Goal: Task Accomplishment & Management: Manage account settings

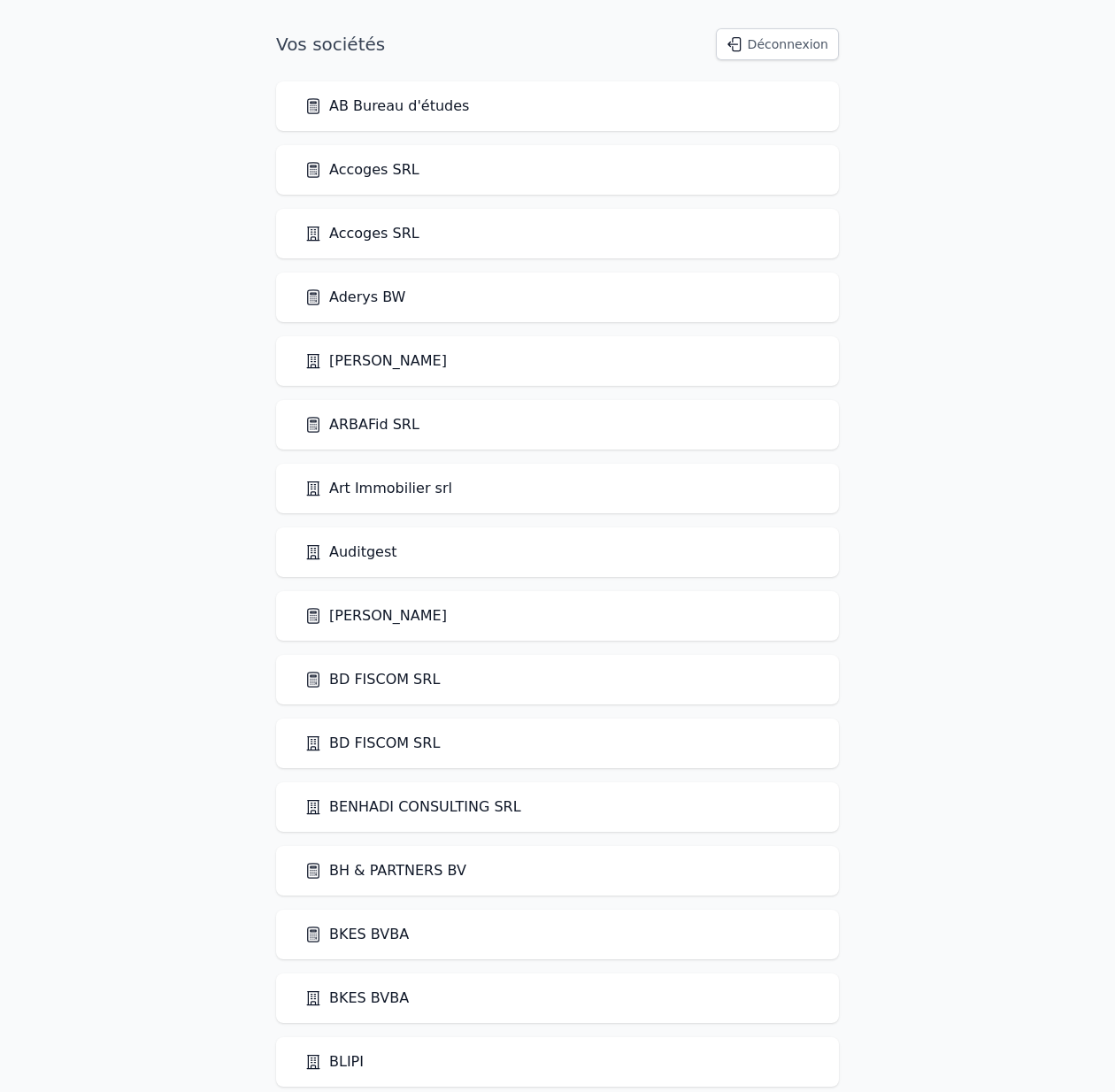
scroll to position [2554, 0]
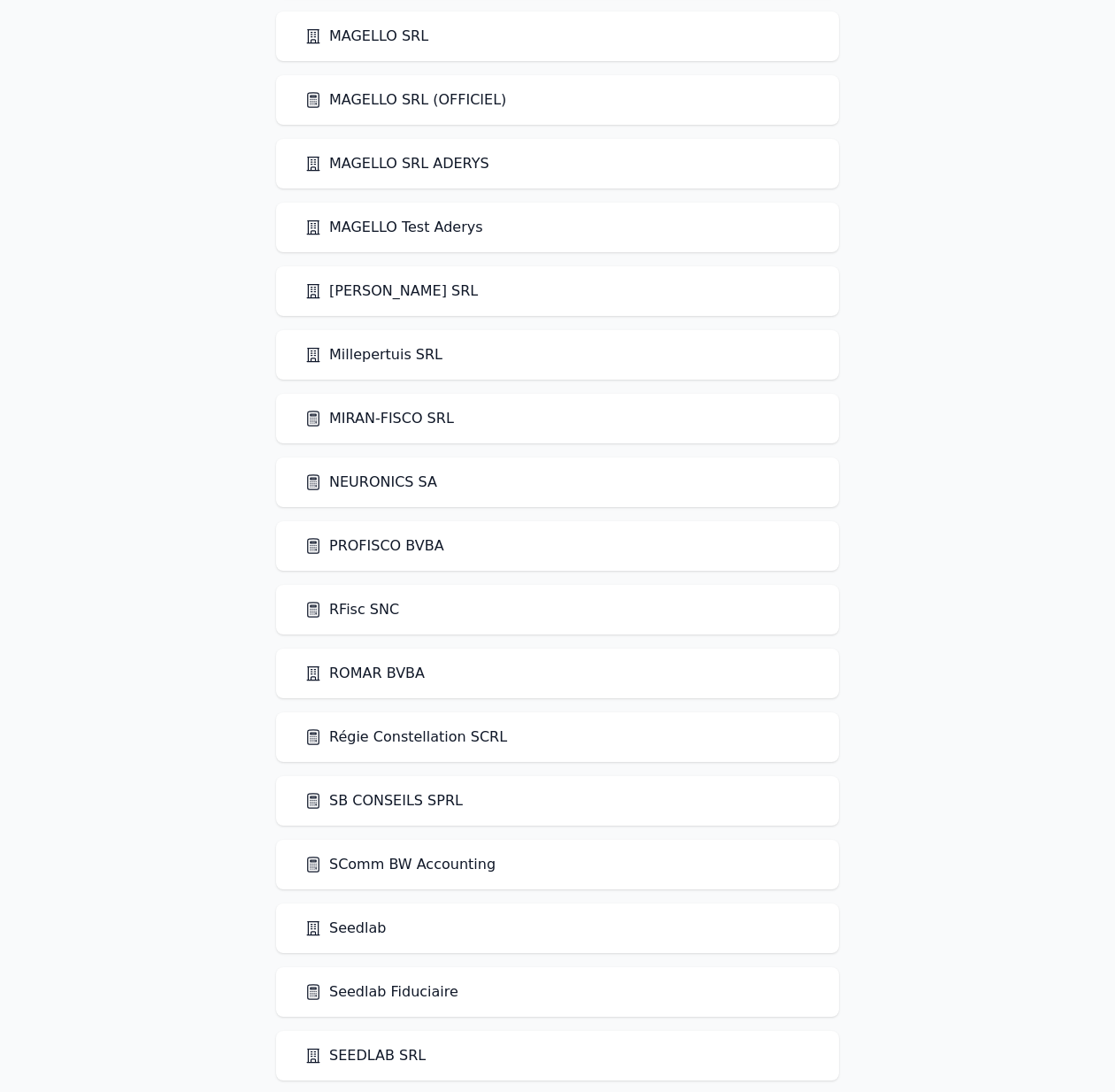
click at [392, 543] on link "PROFISCO BVBA" at bounding box center [374, 546] width 140 height 21
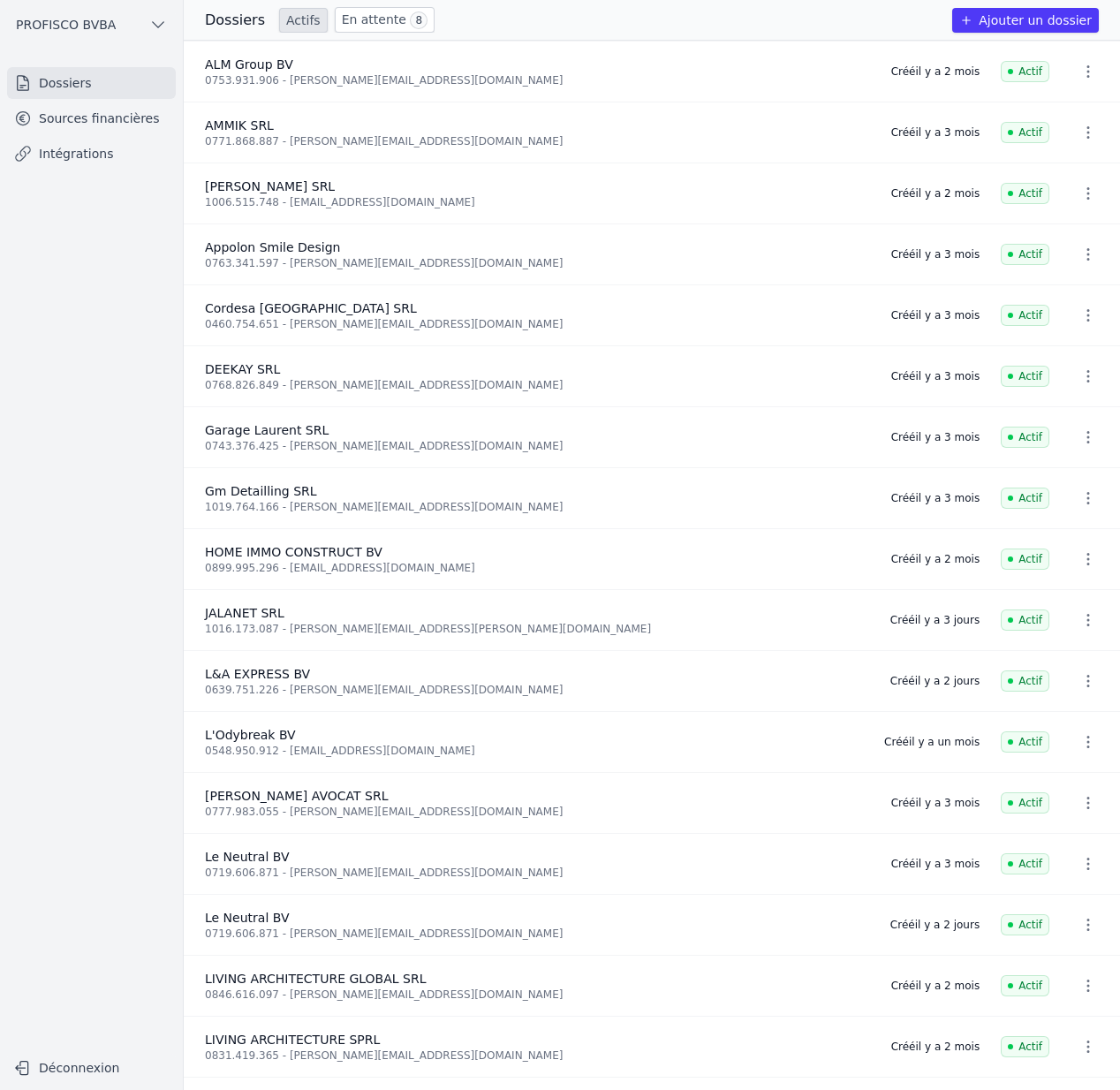
click at [100, 115] on link "Sources financières" at bounding box center [91, 118] width 169 height 32
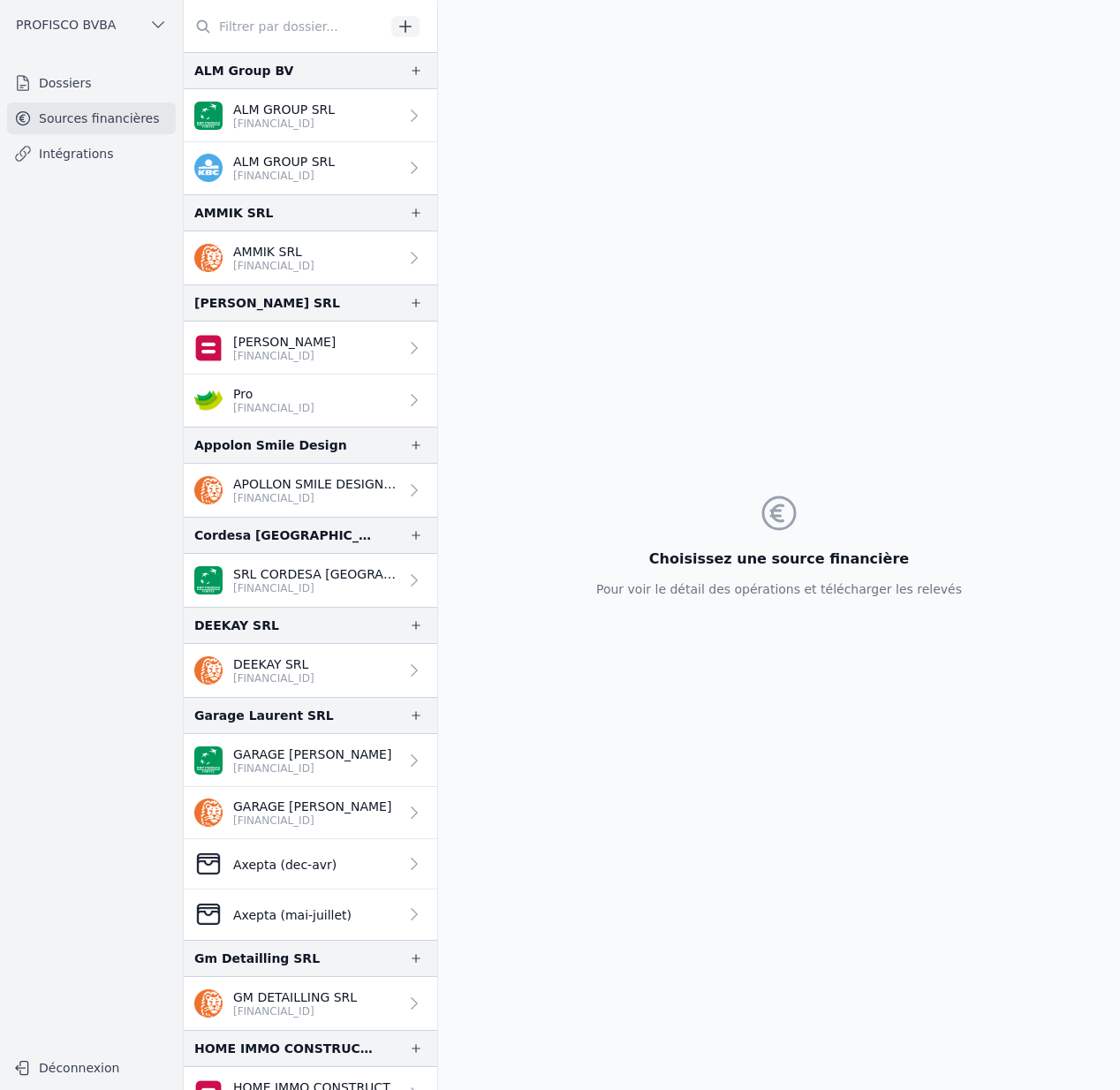
click at [82, 80] on link "Dossiers" at bounding box center [91, 83] width 169 height 32
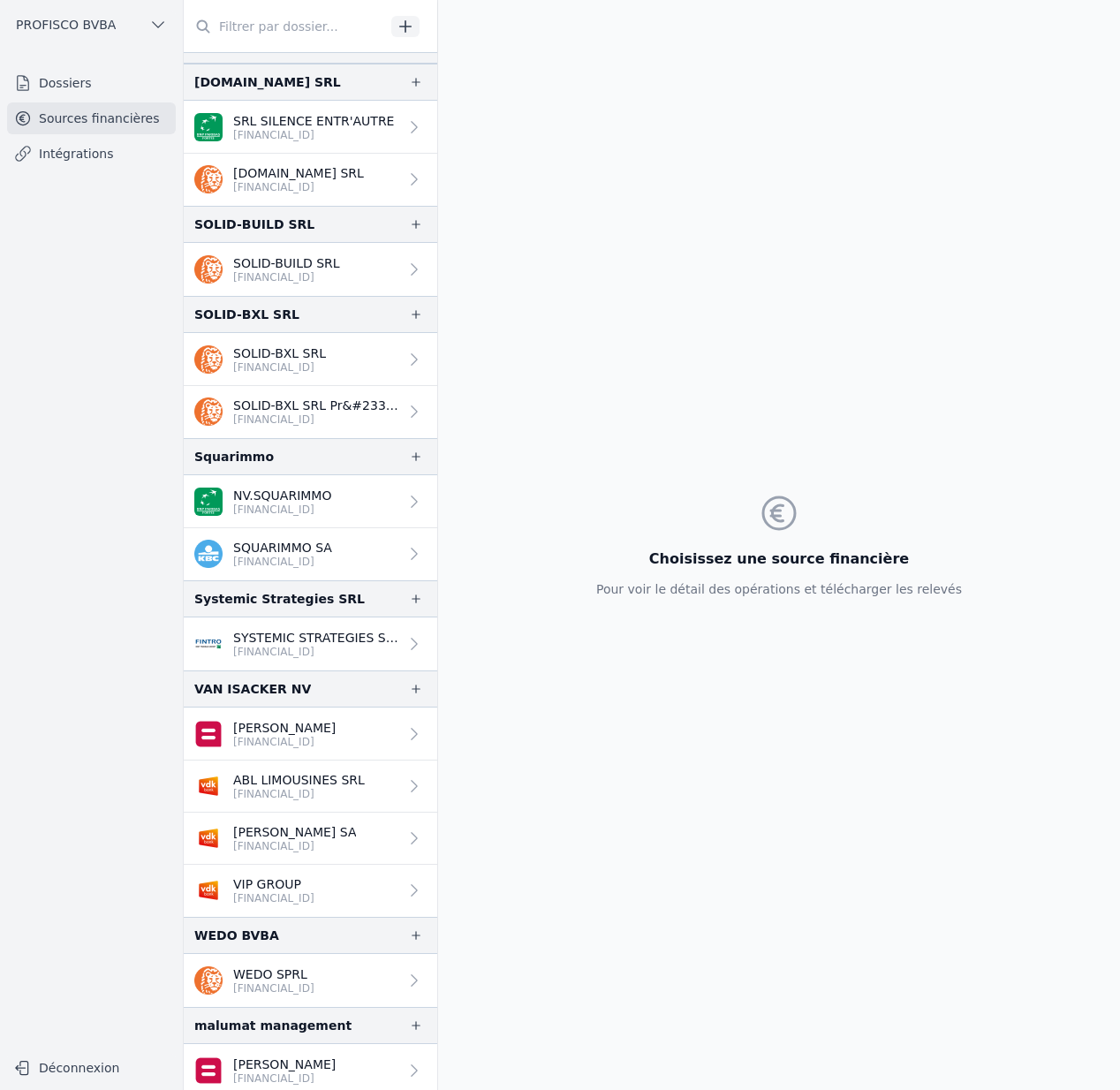
scroll to position [2083, 0]
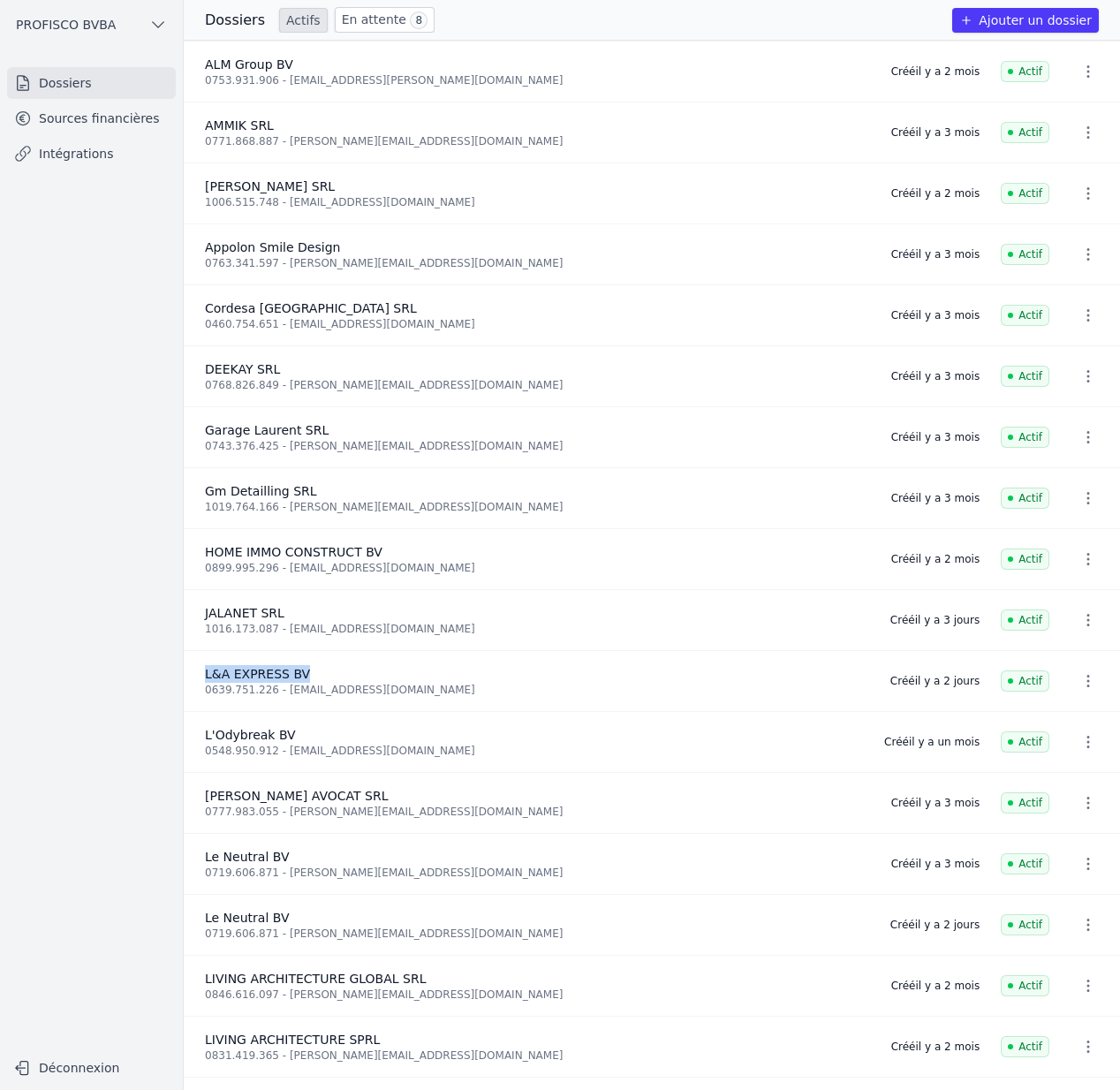
drag, startPoint x: 346, startPoint y: 671, endPoint x: 195, endPoint y: 676, distance: 151.1
click at [195, 676] on li "L&A EXPRESS BV 0639.751.226 - [PERSON_NAME][EMAIL_ADDRESS][DOMAIN_NAME] Créé [D…" at bounding box center [651, 681] width 937 height 61
copy span "L&A EXPRESS BV"
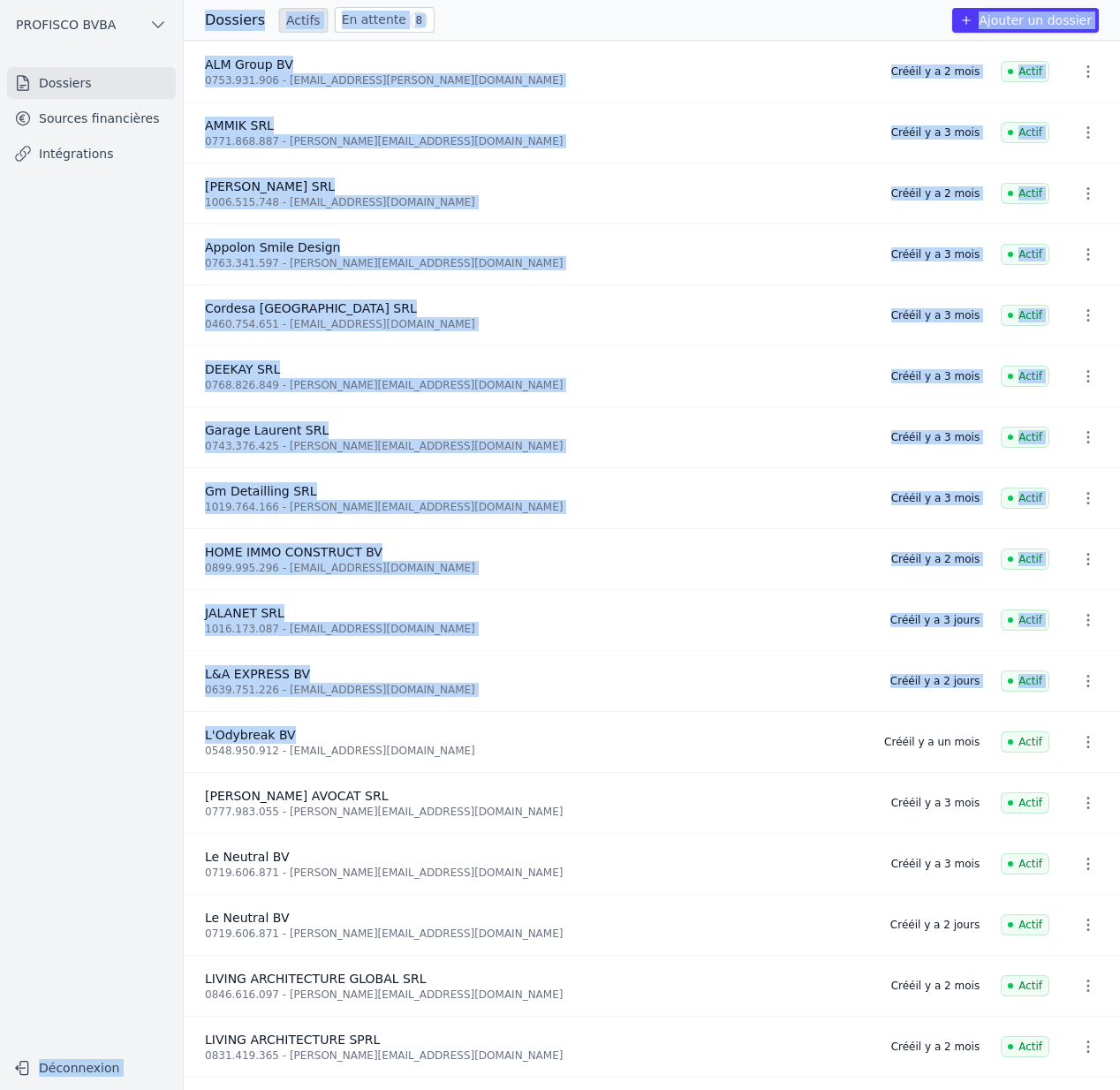
drag, startPoint x: 461, startPoint y: 725, endPoint x: 299, endPoint y: 724, distance: 162.0
click at [165, 722] on div "Open sidebar PROFISCO BVBA PROFISCO BVBA Dossiers Sources financières Intégrati…" at bounding box center [560, 545] width 1120 height 1090
click at [584, 735] on div "L'Odybreak BV" at bounding box center [534, 735] width 658 height 17
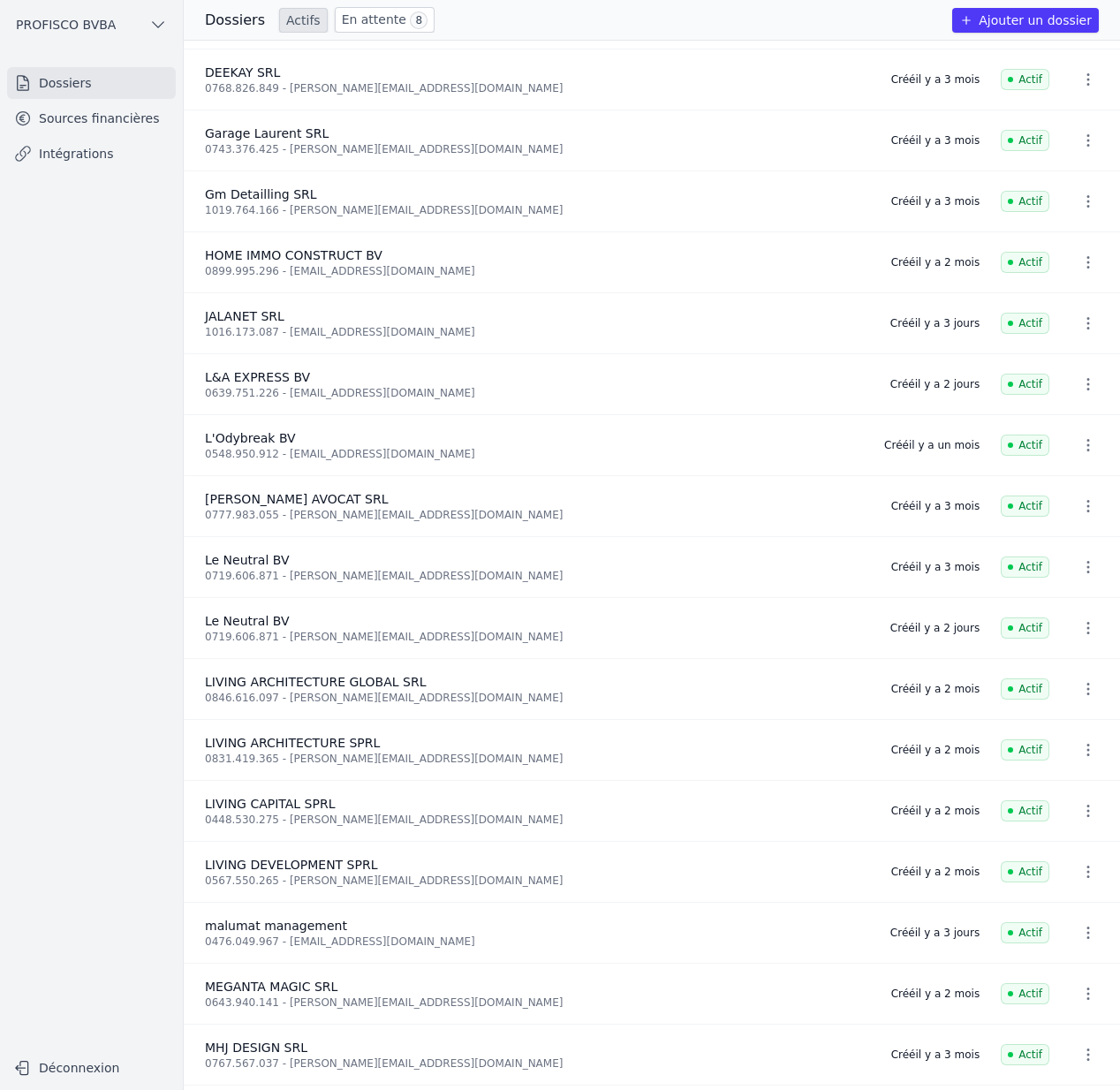
scroll to position [322, 0]
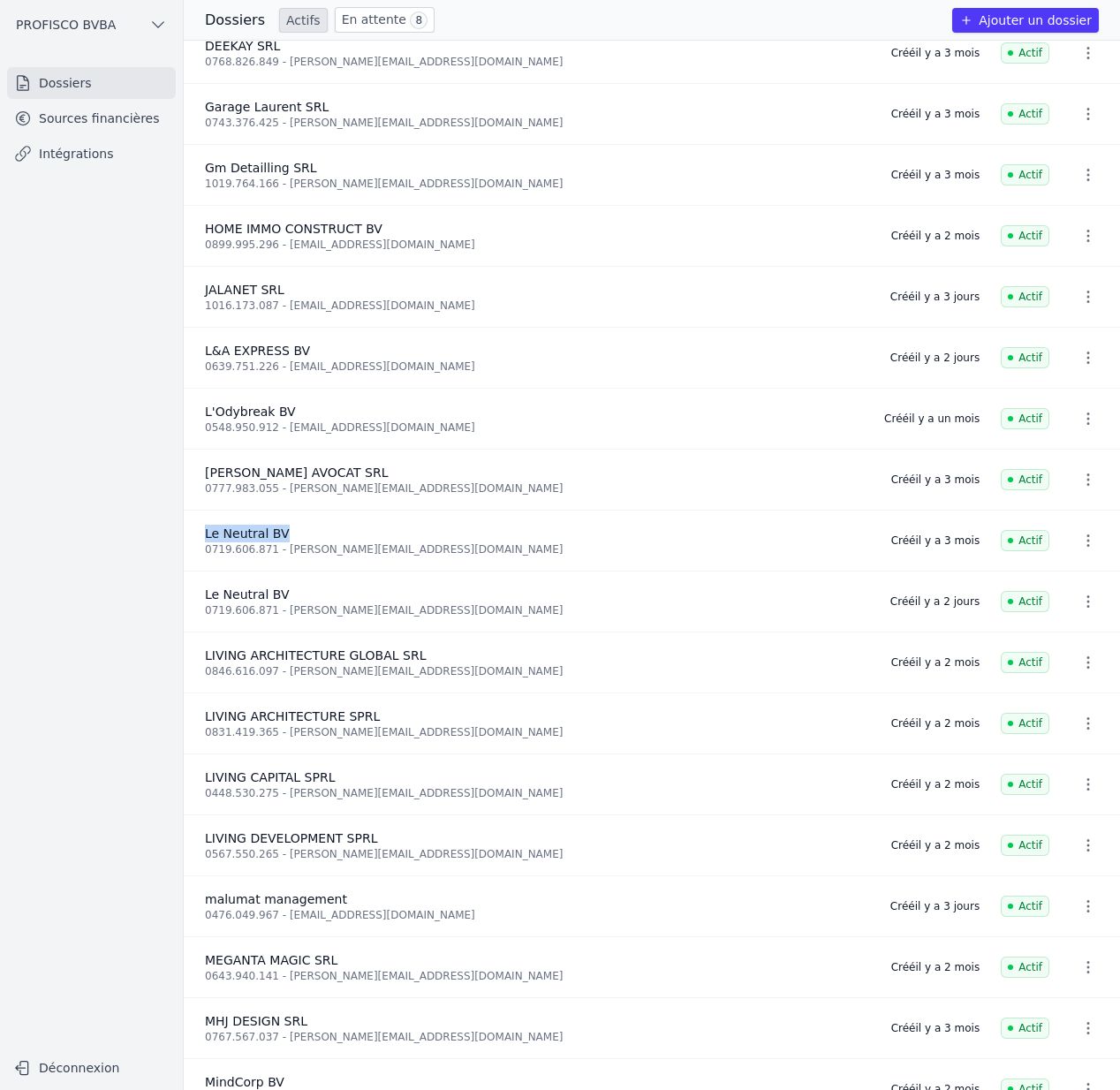
drag, startPoint x: 204, startPoint y: 531, endPoint x: 383, endPoint y: 527, distance: 179.0
click at [383, 527] on li "Le Neutral BV 0719.606.871 - [PERSON_NAME][EMAIL_ADDRESS][DOMAIN_NAME] Créé [DA…" at bounding box center [651, 541] width 937 height 61
copy span "Le Neutral BV"
click at [576, 523] on li "Le Neutral BV 0719.606.871 - [PERSON_NAME][EMAIL_ADDRESS][DOMAIN_NAME] Créé [DA…" at bounding box center [651, 541] width 937 height 61
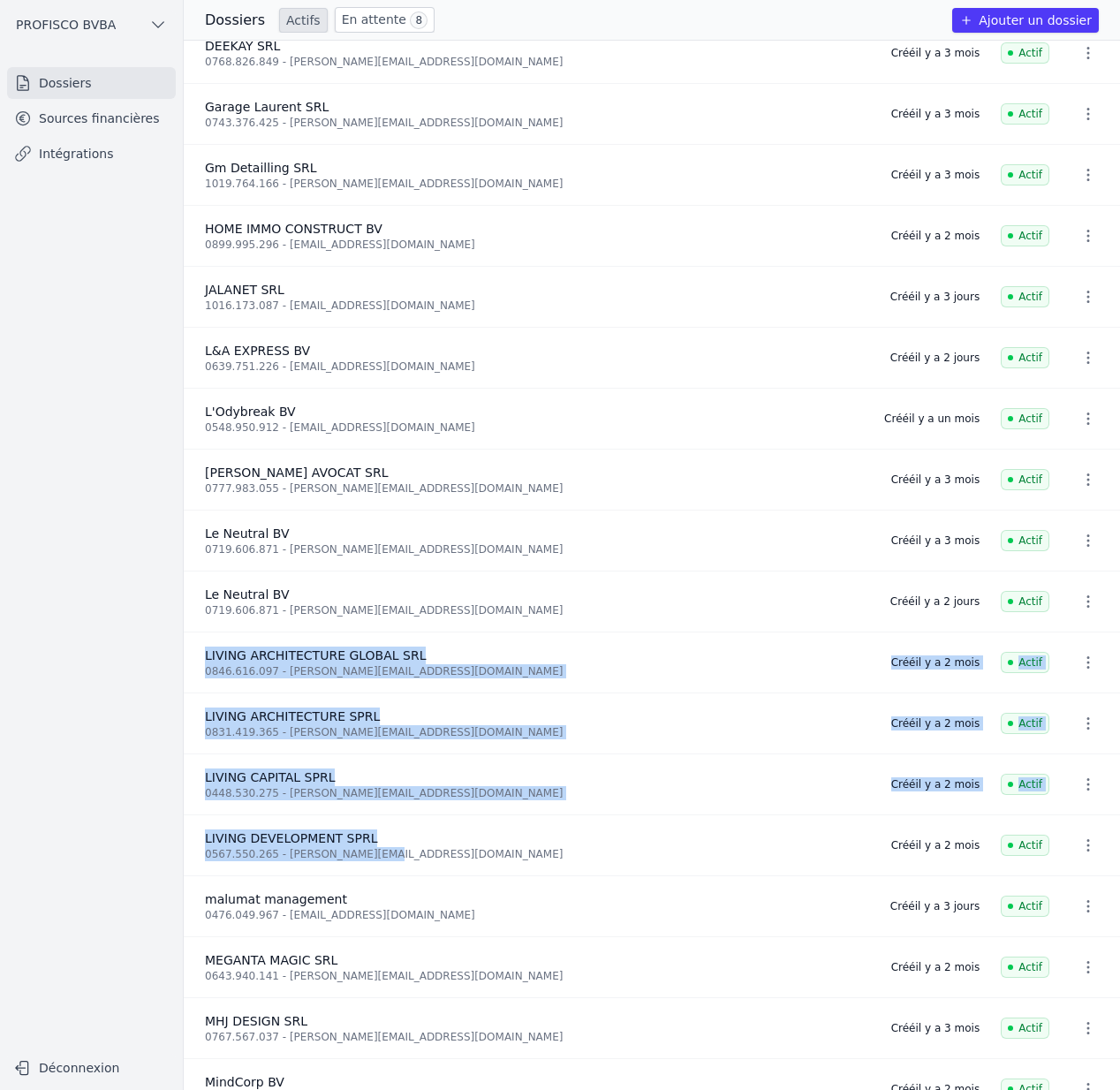
drag, startPoint x: 202, startPoint y: 655, endPoint x: 387, endPoint y: 861, distance: 276.9
click at [387, 861] on ul "And 4 items before Cordesa [GEOGRAPHIC_DATA] SRL 0460.754.651 - [PERSON_NAME][E…" at bounding box center [651, 565] width 937 height 1049
copy ul "LIVING ARCHITECTURE GLOBAL SRL 0846.616.097 - [PERSON_NAME][EMAIL_ADDRESS][DOMA…"
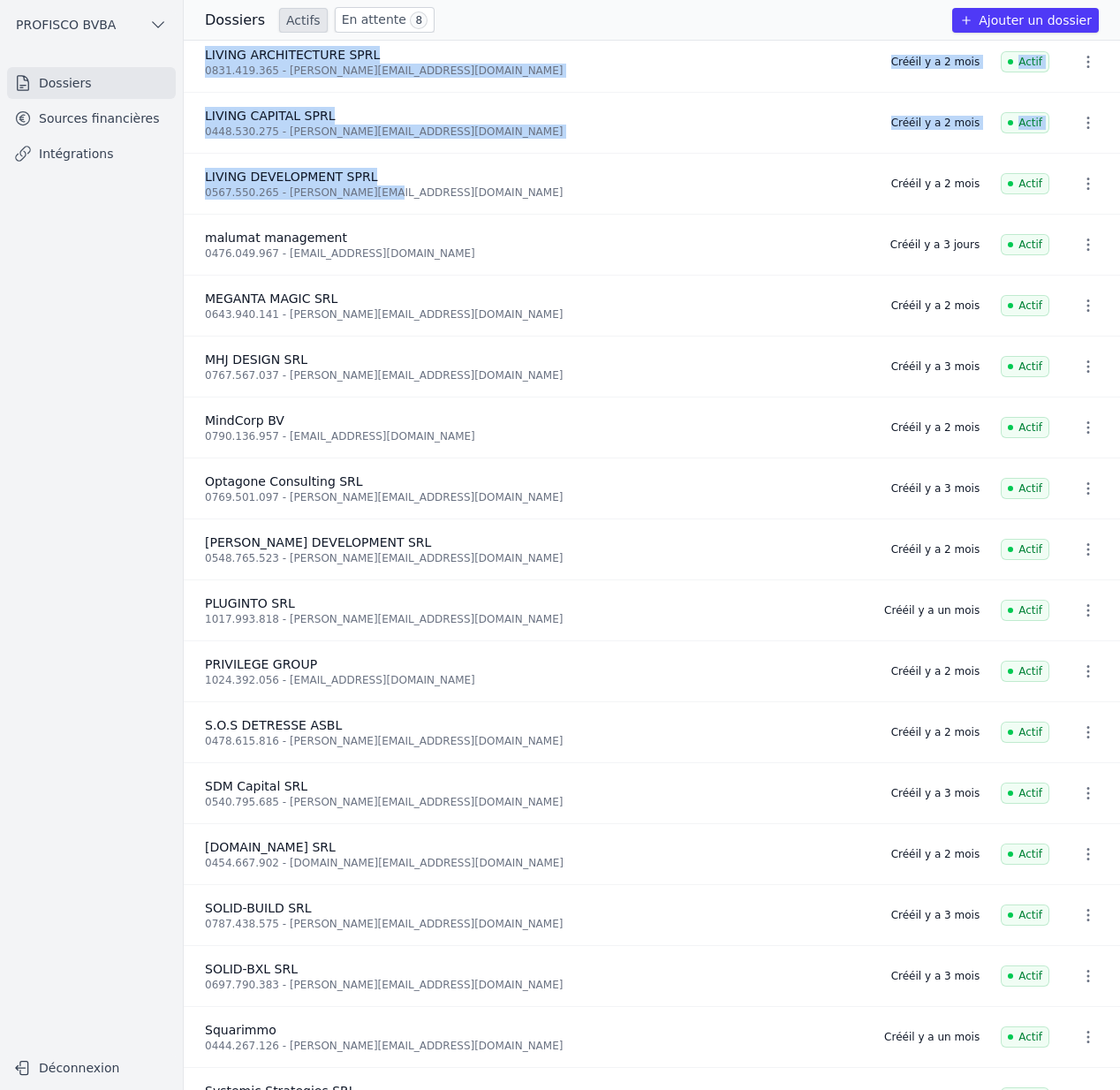
scroll to position [1055, 0]
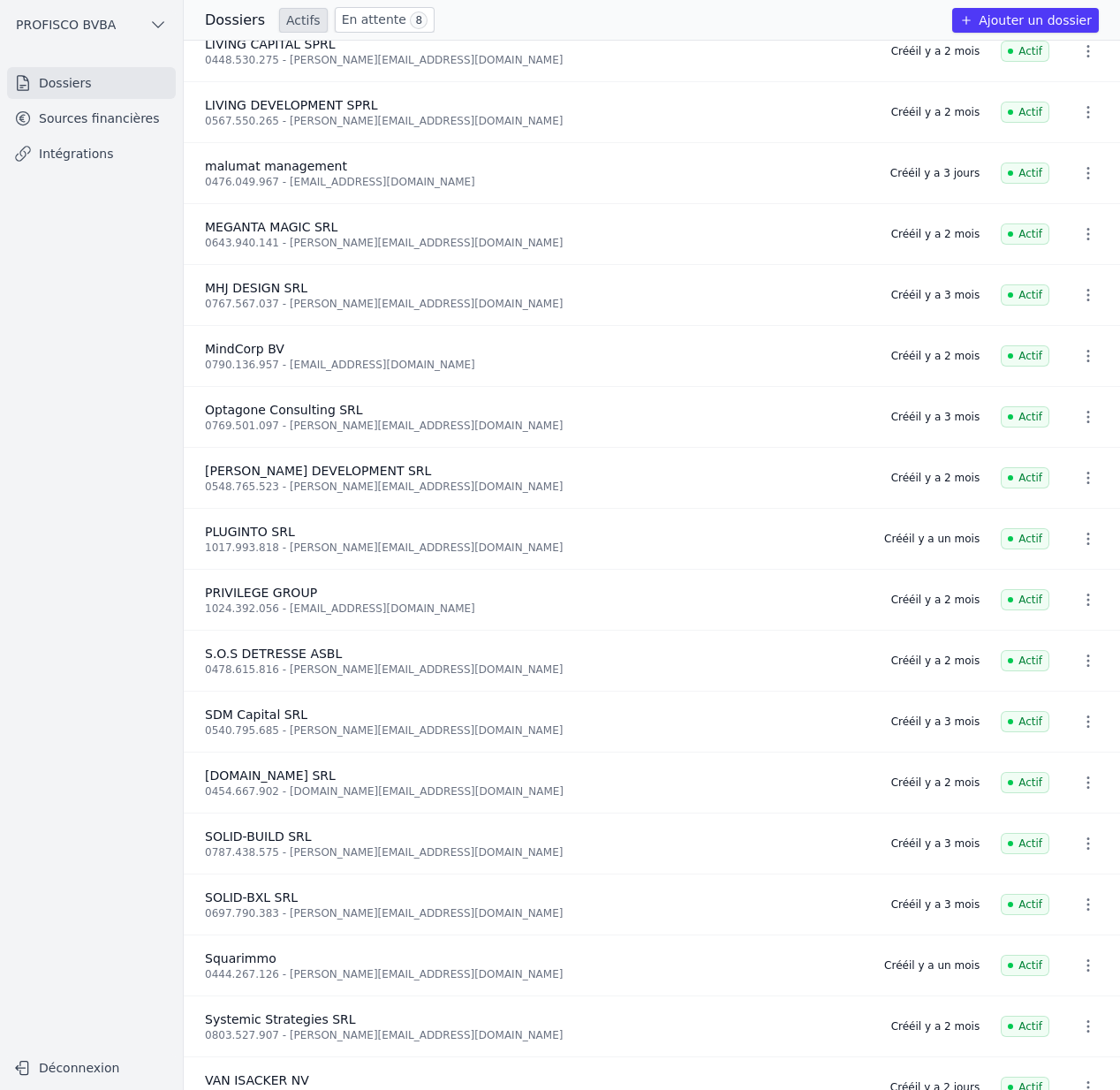
click at [397, 813] on li "malumat management 0476.049.967 - [EMAIL_ADDRESS][DOMAIN_NAME] Créé [DATE] Actif" at bounding box center [651, 843] width 937 height 61
drag, startPoint x: 357, startPoint y: 163, endPoint x: 193, endPoint y: 163, distance: 164.0
click at [193, 813] on li "malumat management 0476.049.967 - [EMAIL_ADDRESS][DOMAIN_NAME] Créé [DATE] Actif" at bounding box center [651, 843] width 937 height 61
copy span "malumat management"
drag, startPoint x: 208, startPoint y: 347, endPoint x: 288, endPoint y: 346, distance: 80.0
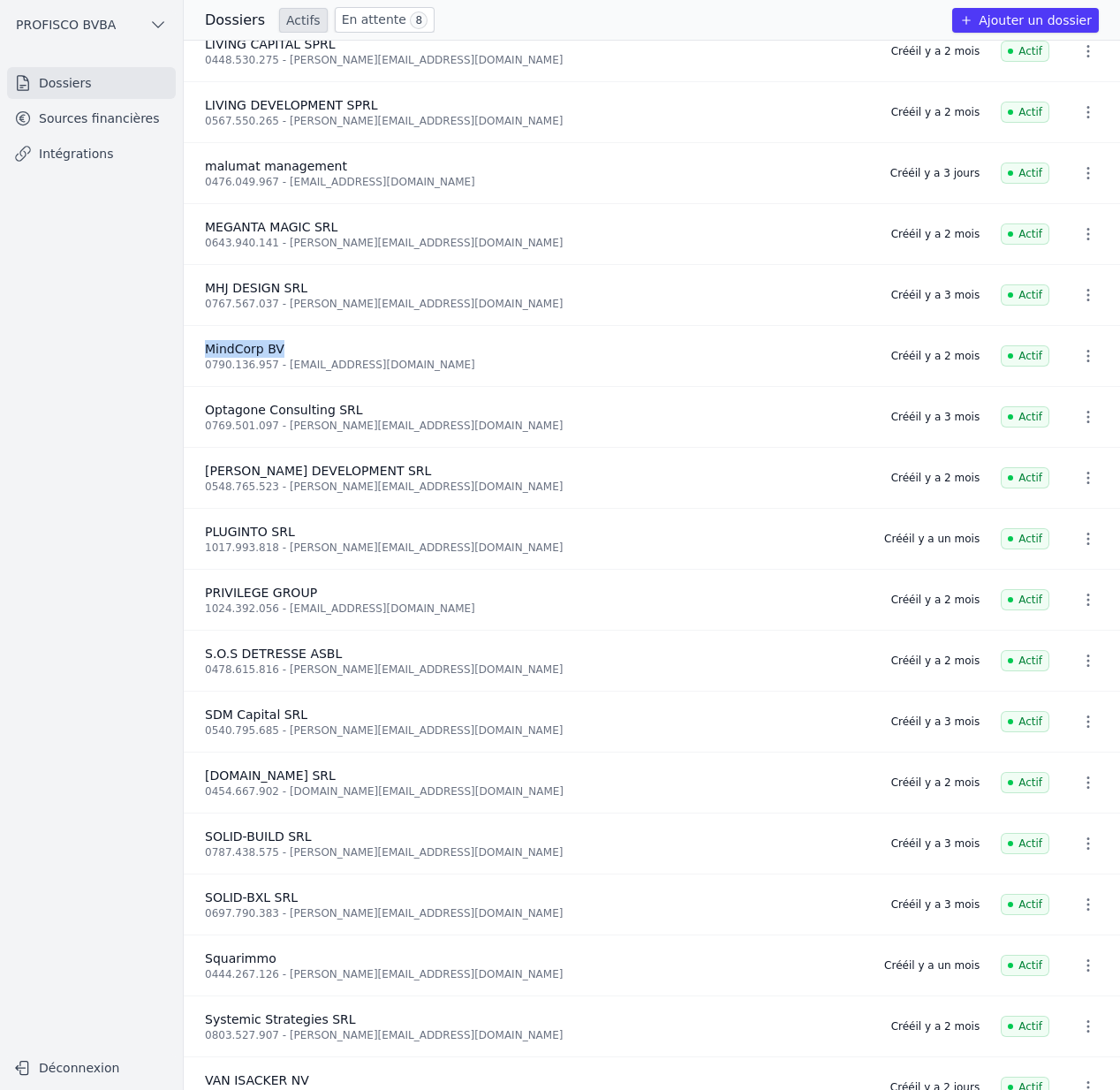
click at [288, 346] on div "MindCorp BV" at bounding box center [537, 348] width 665 height 17
copy span "MindCorp BV"
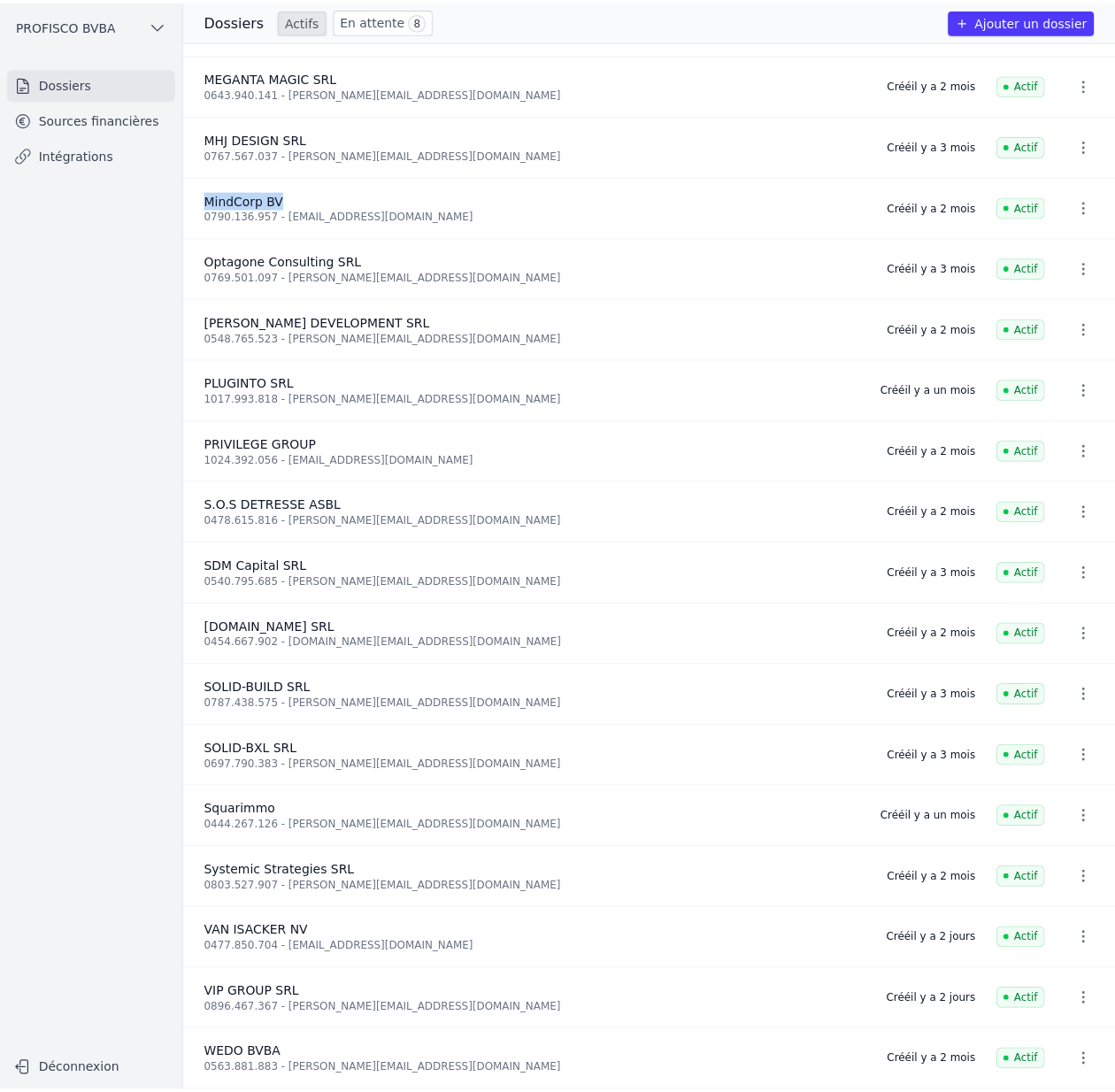
scroll to position [1215, 0]
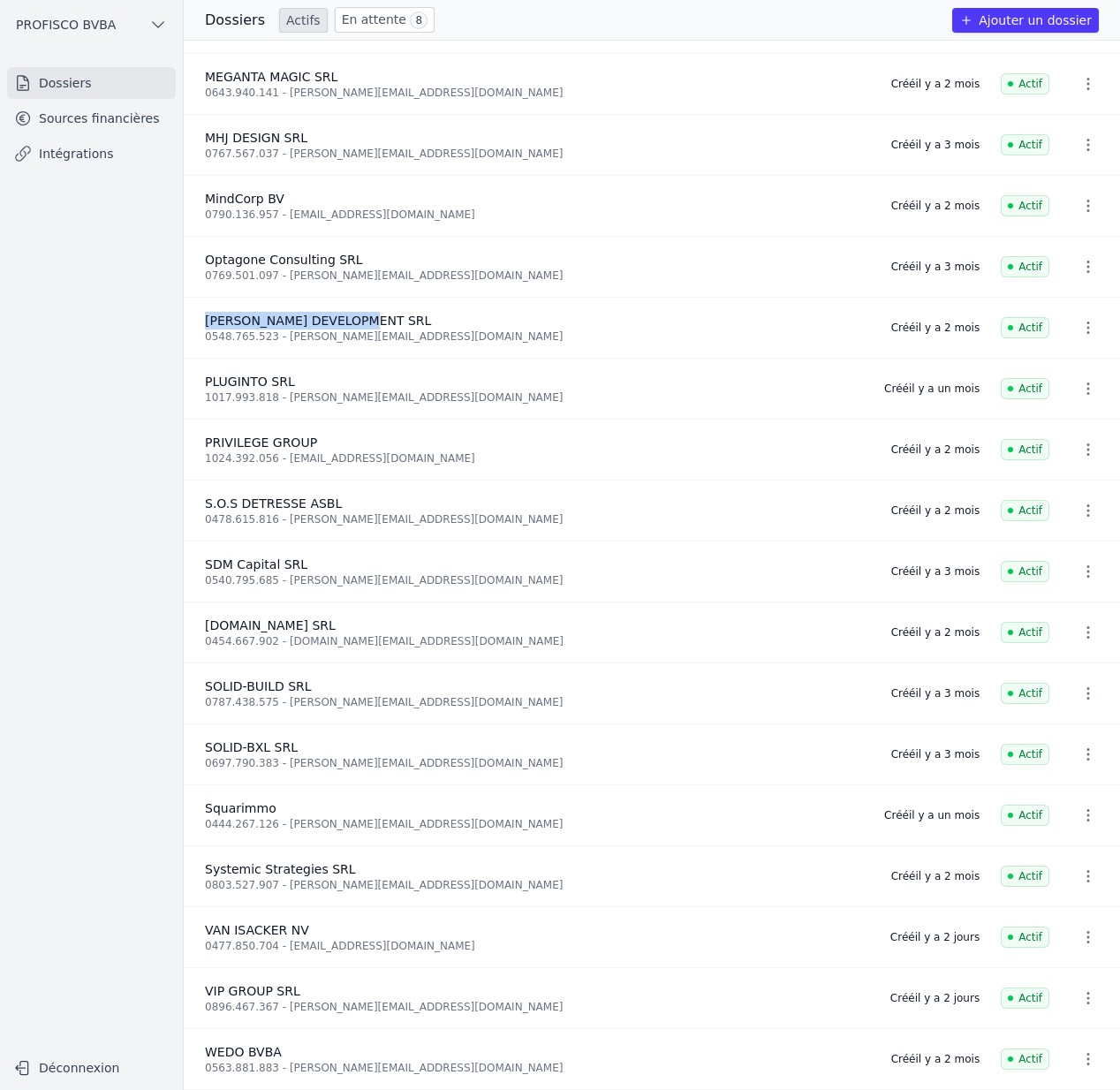
drag, startPoint x: 200, startPoint y: 312, endPoint x: 445, endPoint y: 316, distance: 245.0
click at [445, 316] on li "[PERSON_NAME] DEVELOPMENT SRL 0548.765.523 - [PERSON_NAME][EMAIL_ADDRESS][DOMAI…" at bounding box center [651, 328] width 937 height 61
copy span "[PERSON_NAME] DEVELOPMENT SRL"
click at [365, 399] on li "PLUGINTO SRL 1017.993.818 - [EMAIL_ADDRESS][PERSON_NAME][DOMAIN_NAME] Créé [DAT…" at bounding box center [651, 388] width 937 height 61
drag, startPoint x: 314, startPoint y: 432, endPoint x: 186, endPoint y: 433, distance: 128.0
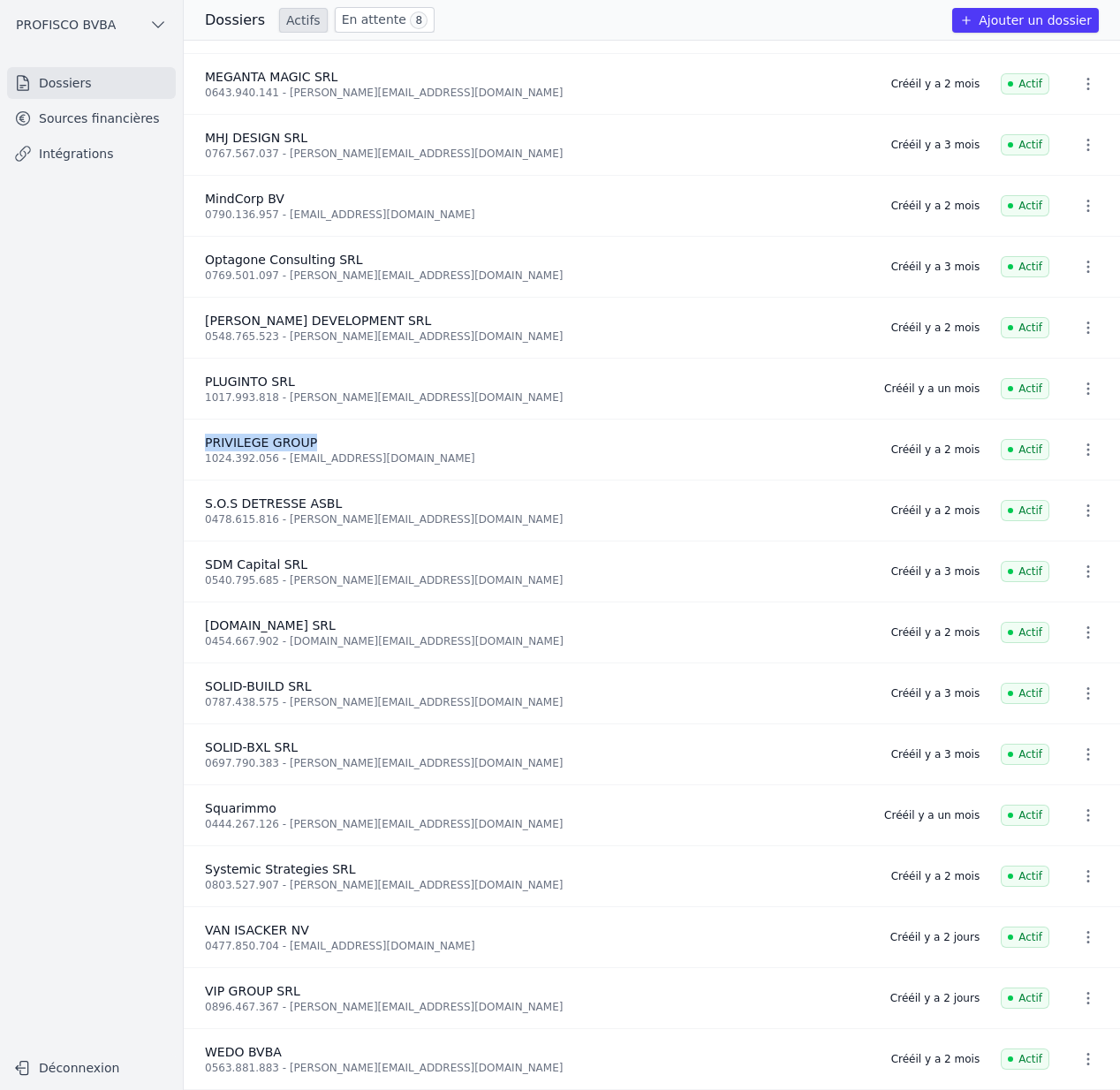
click at [186, 433] on li "PRIVILEGE GROUP 1024.392.056 - [EMAIL_ADDRESS][DOMAIN_NAME] Créé [DATE] Actif" at bounding box center [651, 449] width 937 height 61
copy span "PRIVILEGE GROUP"
drag, startPoint x: 309, startPoint y: 558, endPoint x: 201, endPoint y: 556, distance: 108.0
click at [201, 556] on li "SDM Capital SRL 0540.795.685 - [PERSON_NAME][EMAIL_ADDRESS][DOMAIN_NAME] Créé […" at bounding box center [651, 572] width 937 height 61
copy span "SDM Capital SRL"
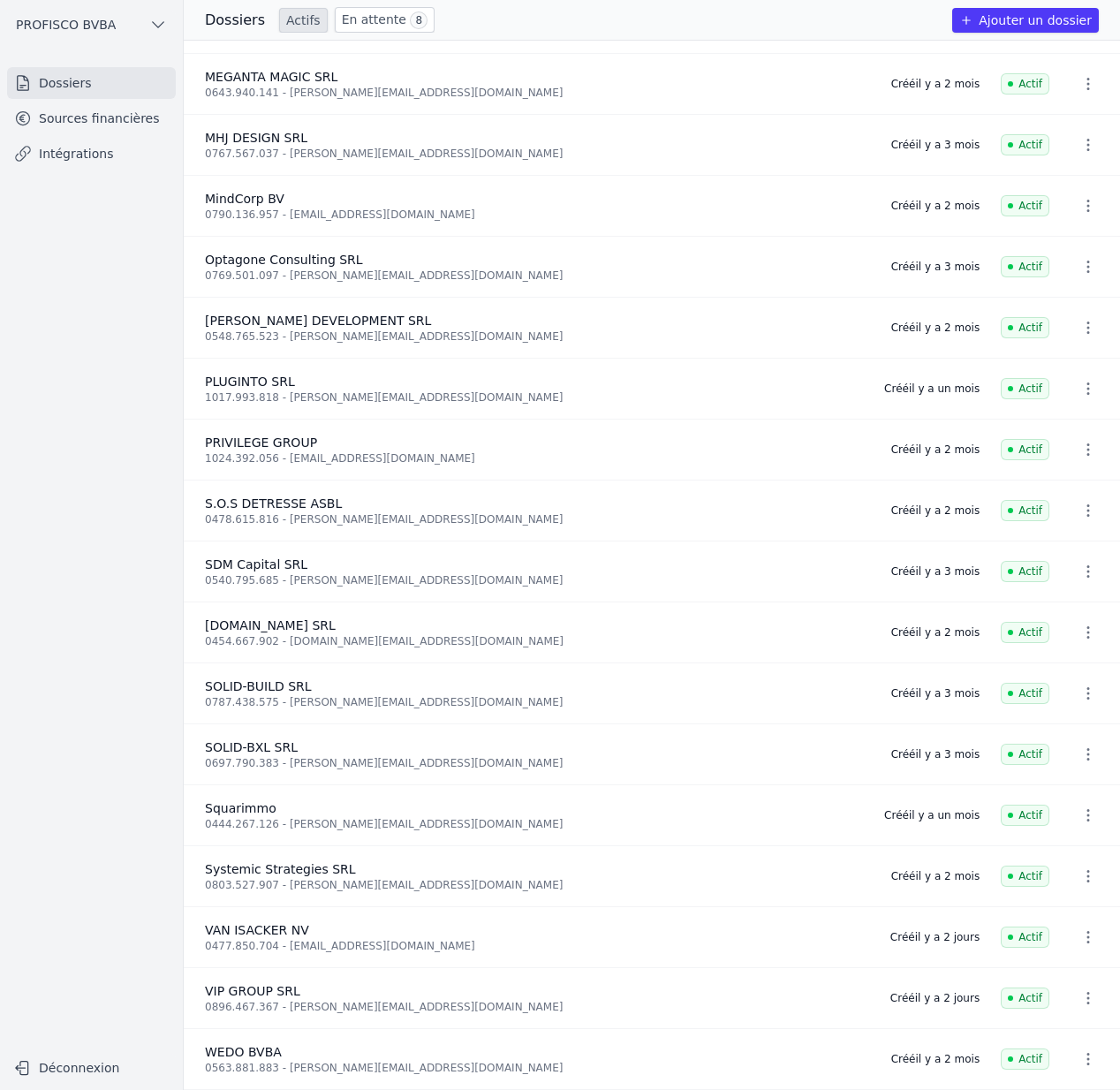
click at [365, 603] on li "[DOMAIN_NAME] SRL 0454.667.902 - [DOMAIN_NAME][EMAIL_ADDRESS][DOMAIN_NAME] Créé…" at bounding box center [651, 633] width 937 height 61
drag, startPoint x: 309, startPoint y: 982, endPoint x: 208, endPoint y: 977, distance: 101.1
click at [203, 979] on li "VIP GROUP SRL 0896.467.367 - [PERSON_NAME][EMAIL_ADDRESS][DOMAIN_NAME] Créé [DA…" at bounding box center [651, 998] width 937 height 61
copy span "VIP GROUP SRL"
click at [145, 28] on button "PROFISCO BVBA" at bounding box center [91, 24] width 169 height 28
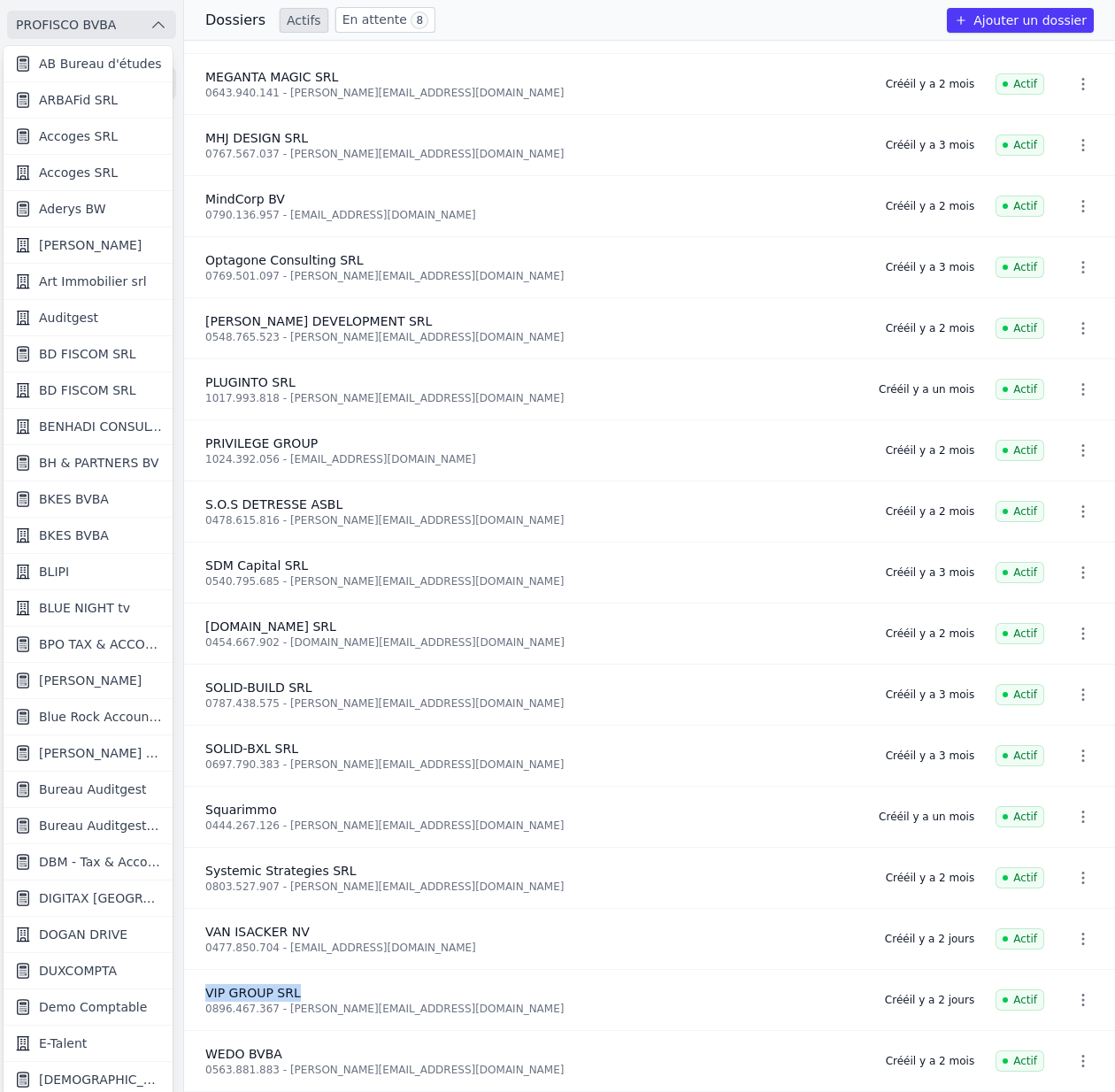
scroll to position [3, 0]
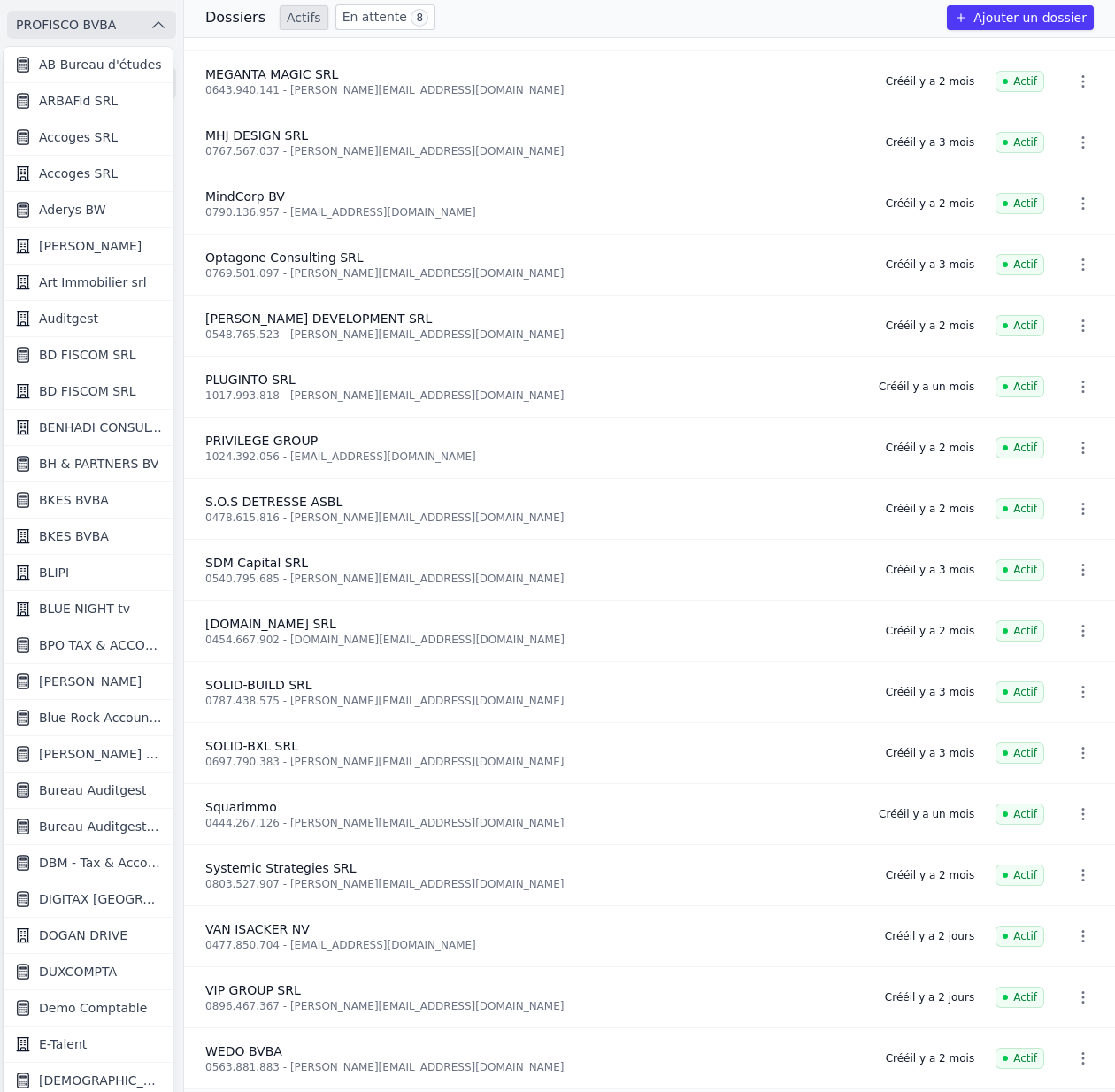
click at [150, 18] on div at bounding box center [557, 546] width 1115 height 1092
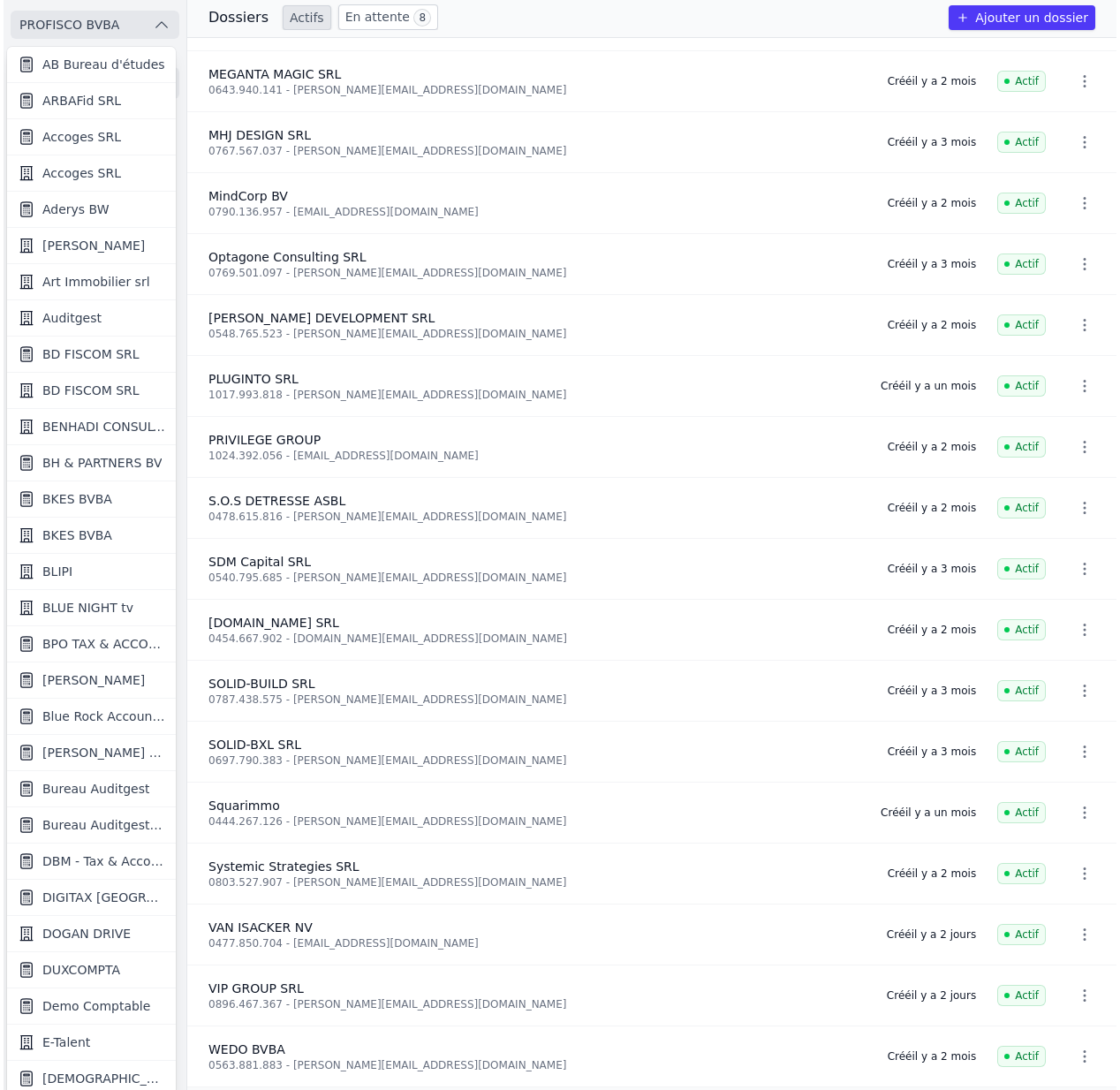
scroll to position [0, 0]
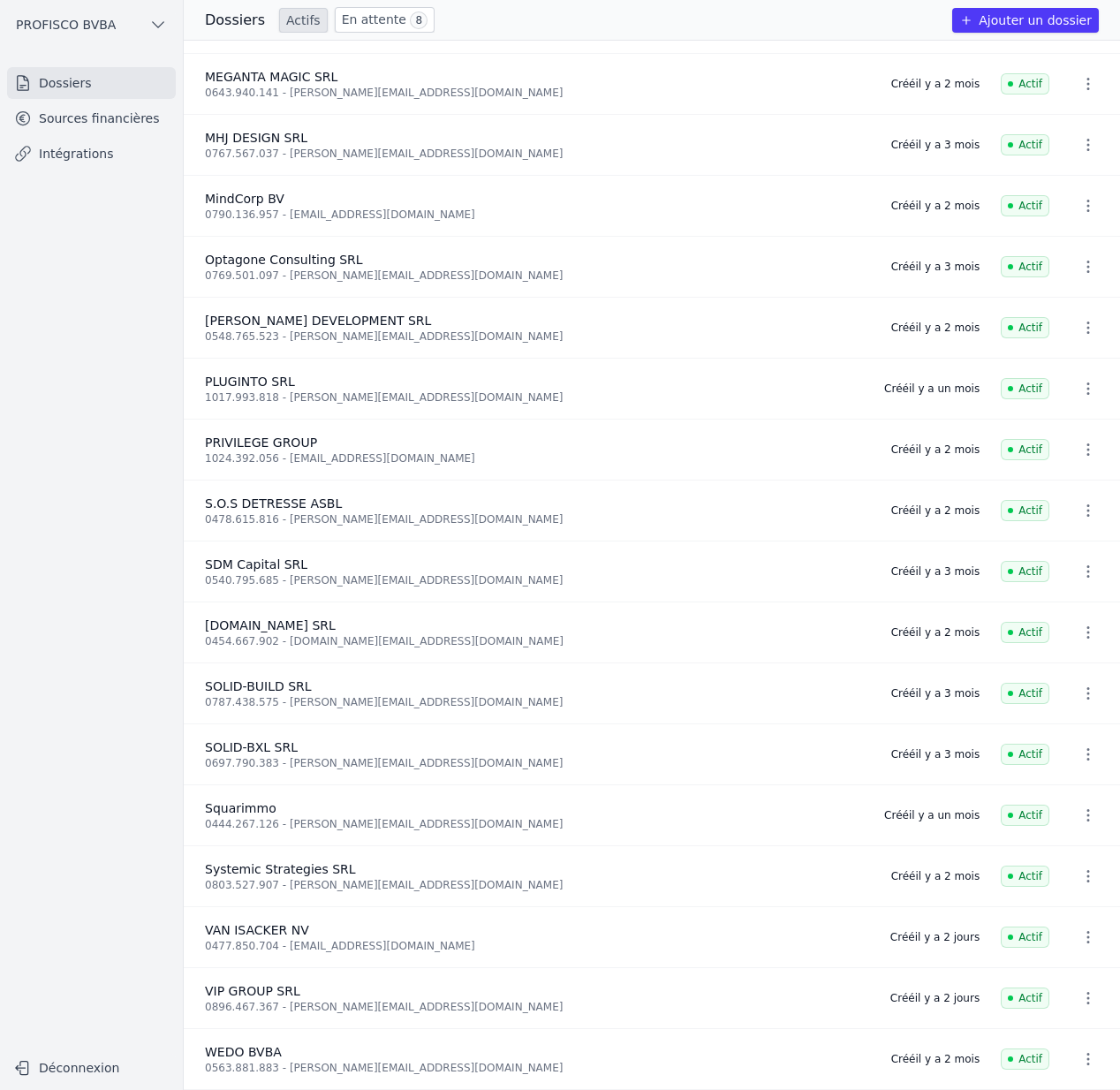
click at [80, 1040] on div "PROFISCO BVBA Dossiers Sources financières Intégrations Déconnexion" at bounding box center [91, 545] width 183 height 1090
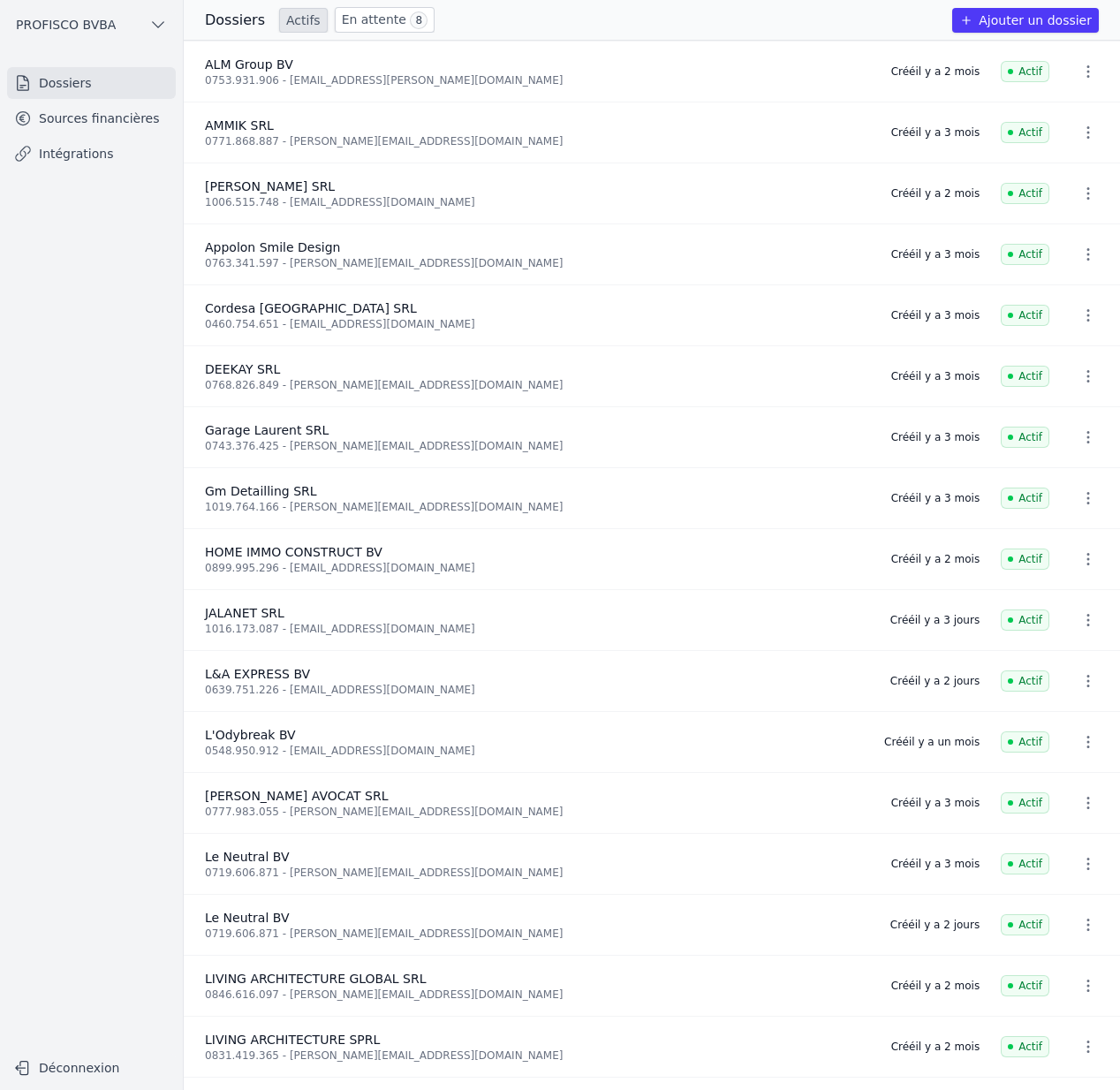
click at [107, 21] on span "PROFISCO BVBA" at bounding box center [65, 24] width 100 height 17
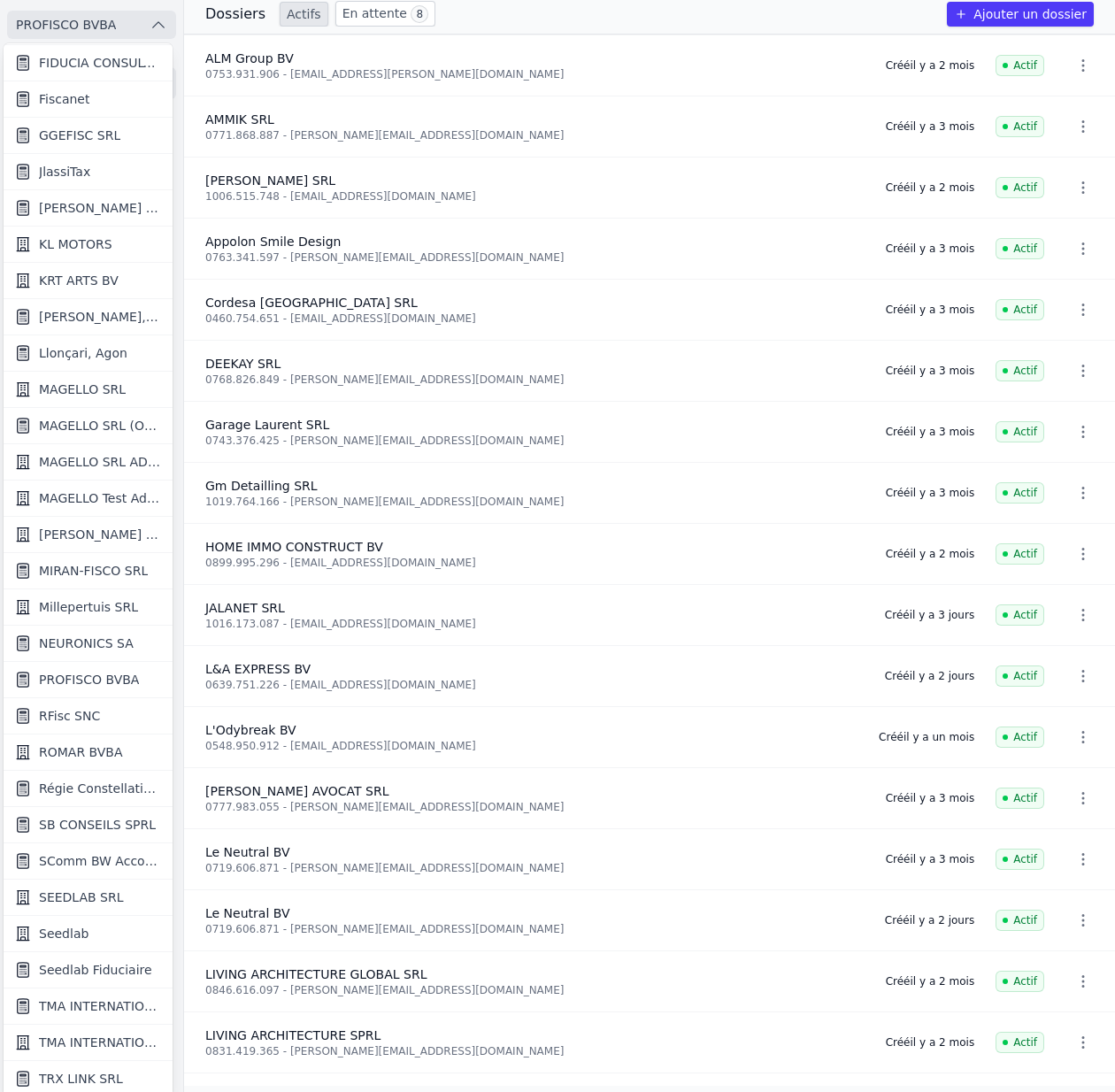
scroll to position [11, 0]
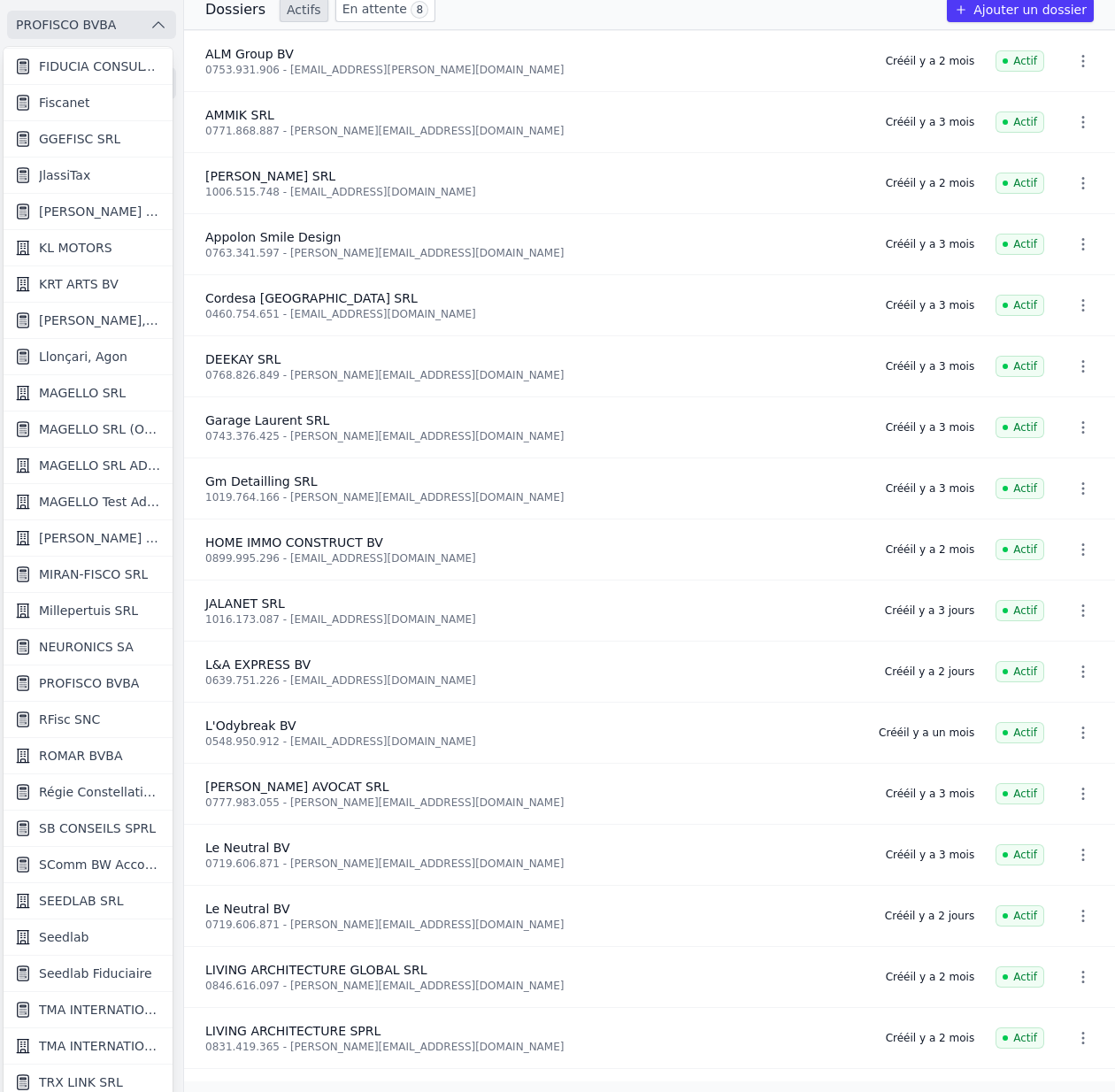
click at [110, 977] on span "Seedlab Fiduciaire" at bounding box center [95, 973] width 113 height 18
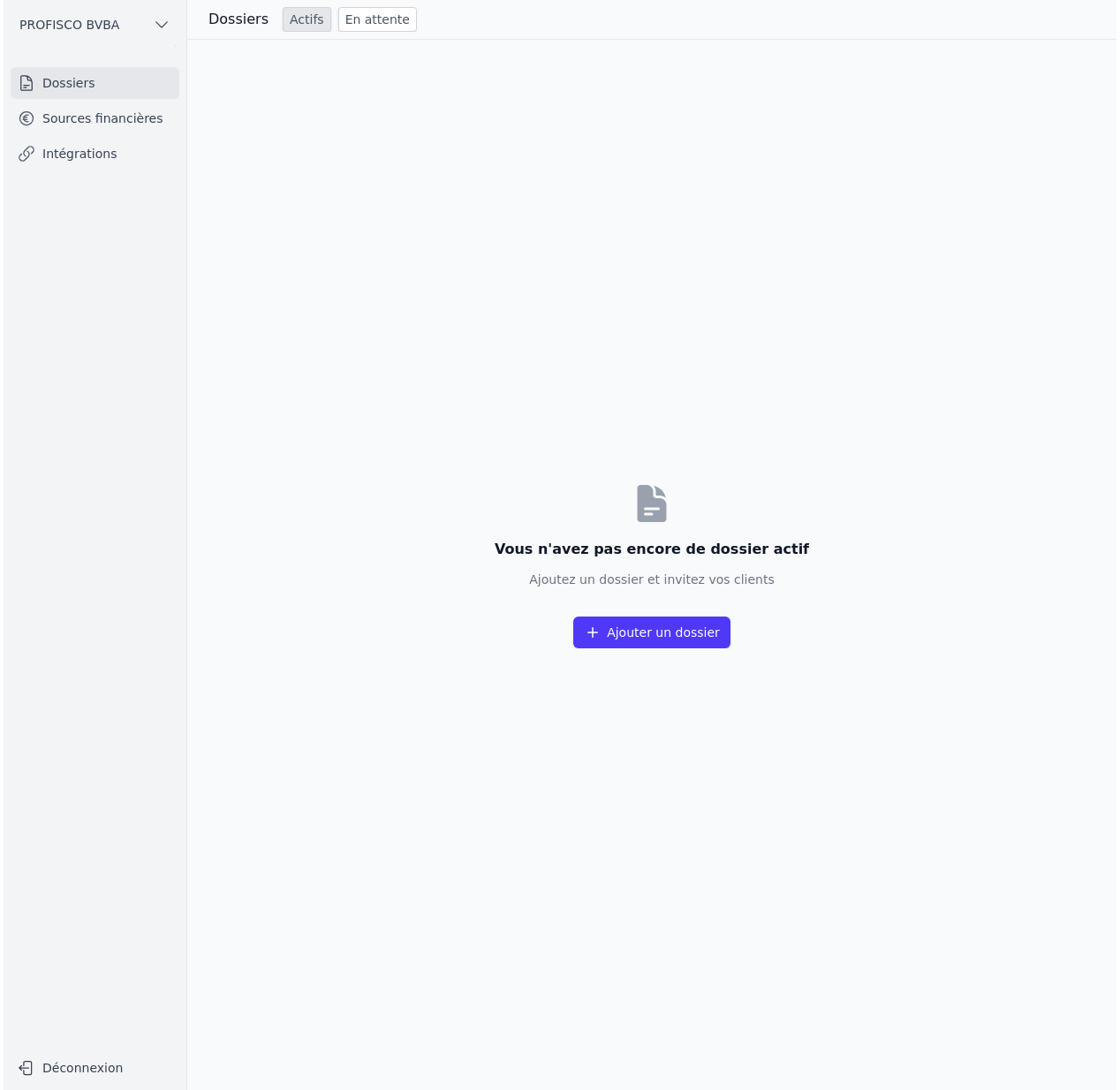
scroll to position [0, 0]
click at [121, 130] on link "Sources financières" at bounding box center [91, 118] width 169 height 32
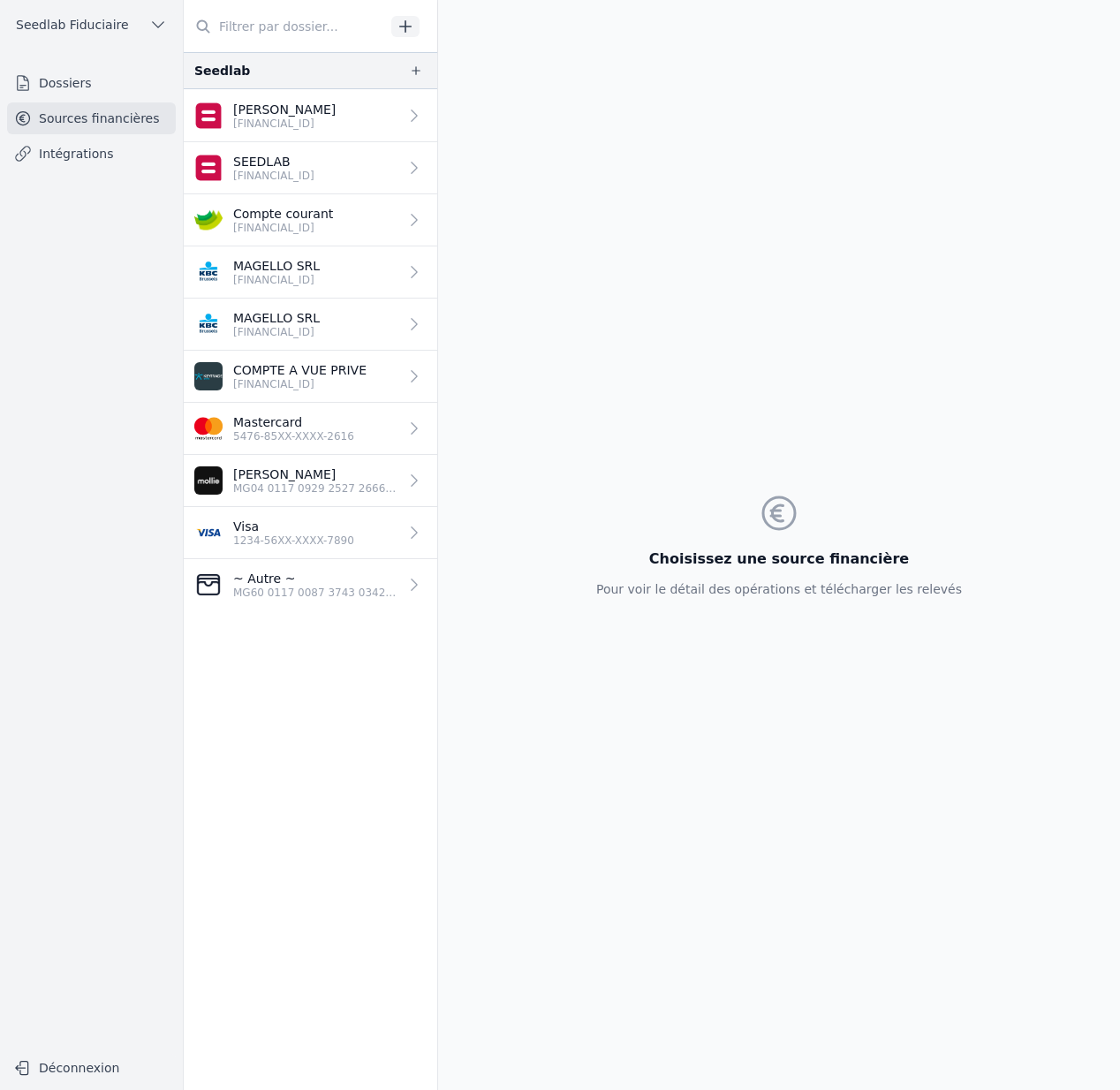
click at [108, 85] on link "Dossiers" at bounding box center [91, 83] width 169 height 32
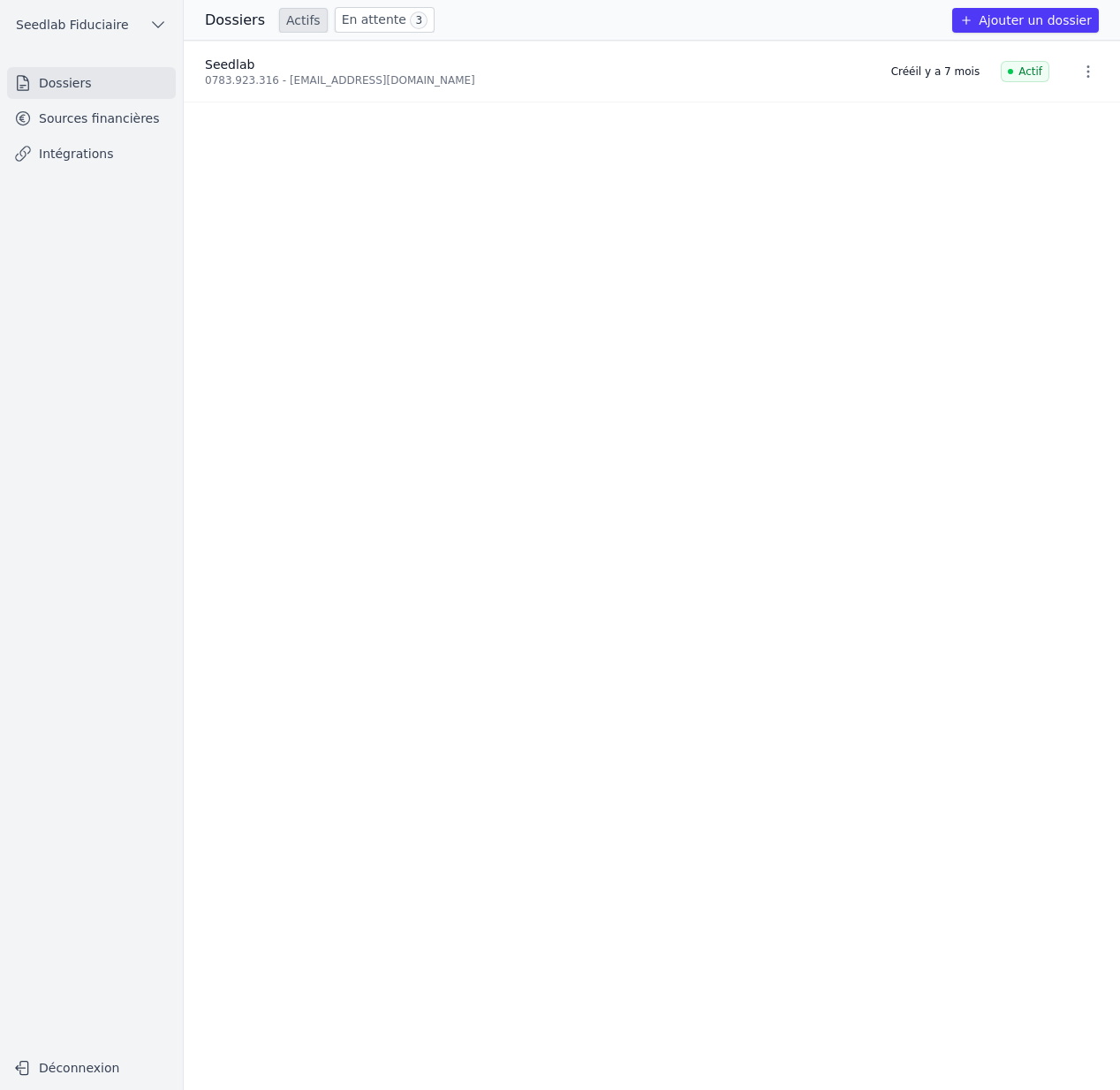
click at [1079, 73] on icon "button" at bounding box center [1088, 72] width 17 height 17
click at [1041, 113] on button "Supprimer" at bounding box center [1052, 111] width 111 height 35
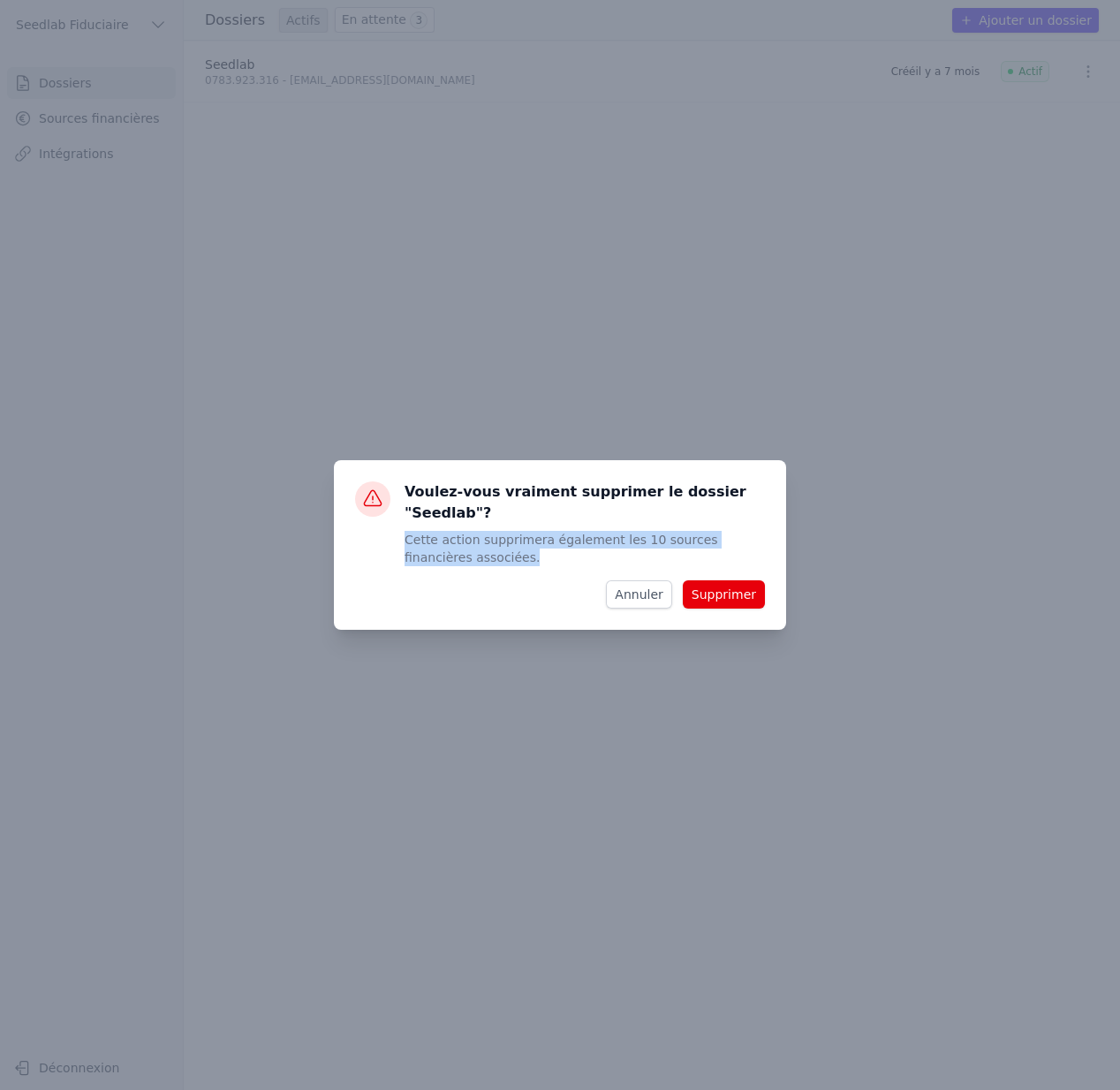
drag, startPoint x: 405, startPoint y: 542, endPoint x: 570, endPoint y: 564, distance: 166.5
click at [570, 564] on p "Cette action supprimera également les 10 sources financières associées." at bounding box center [584, 548] width 360 height 35
click at [628, 593] on button "Annuler" at bounding box center [638, 594] width 65 height 28
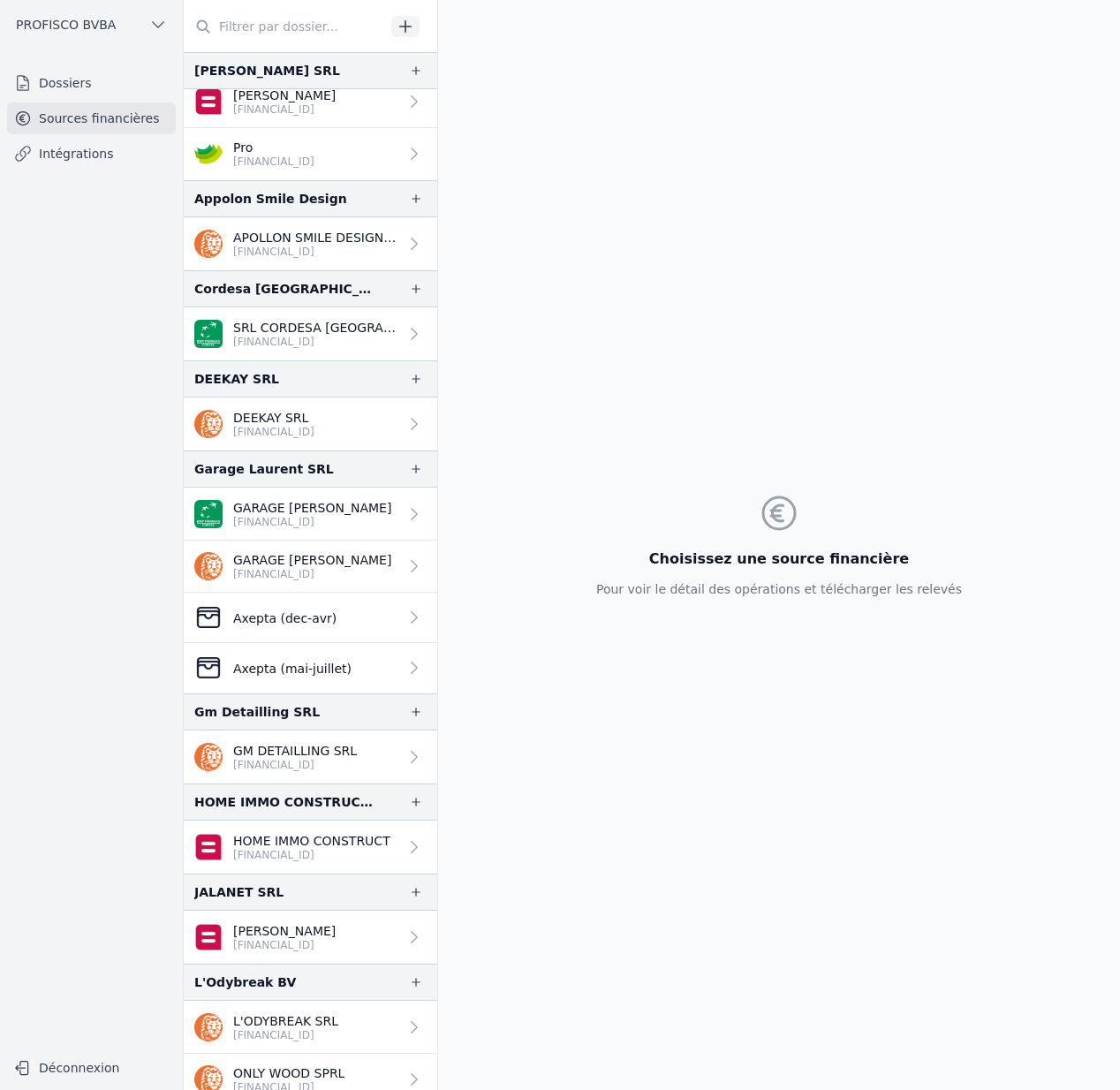
scroll to position [241, 0]
